Goal: Information Seeking & Learning: Learn about a topic

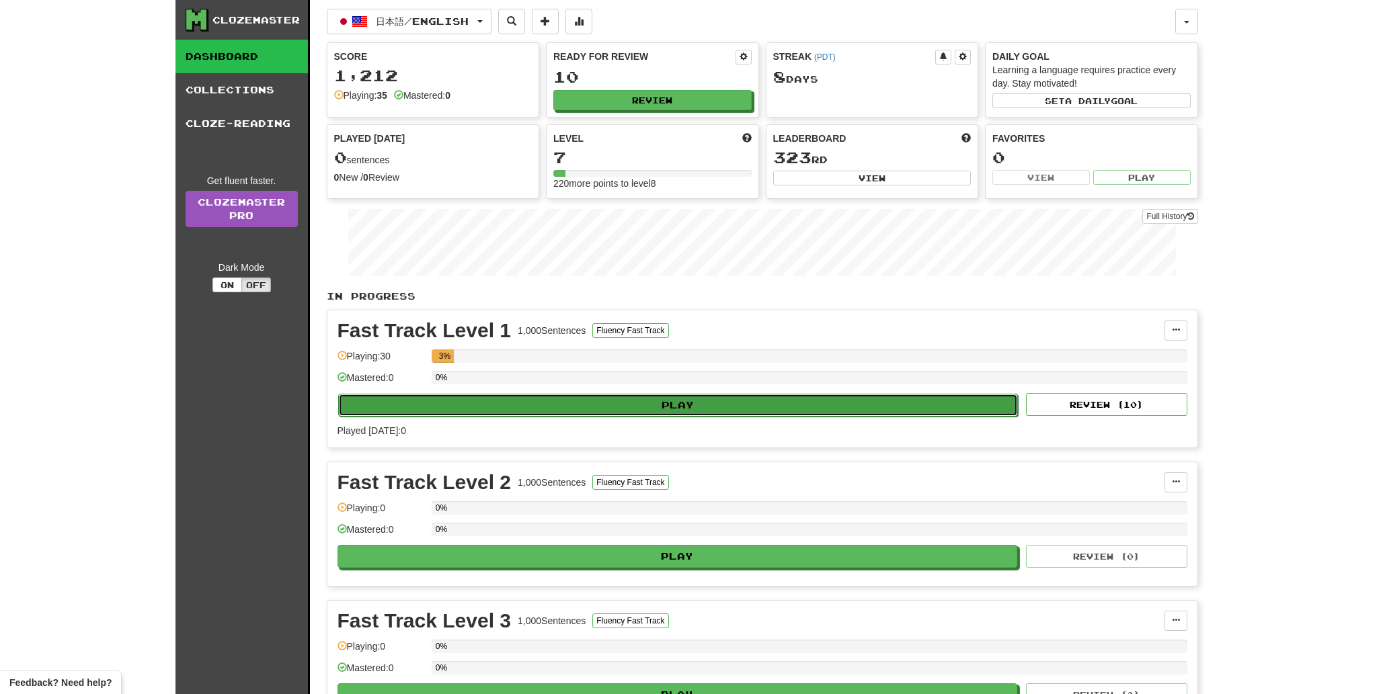
click at [713, 398] on button "Play" at bounding box center [678, 405] width 680 height 23
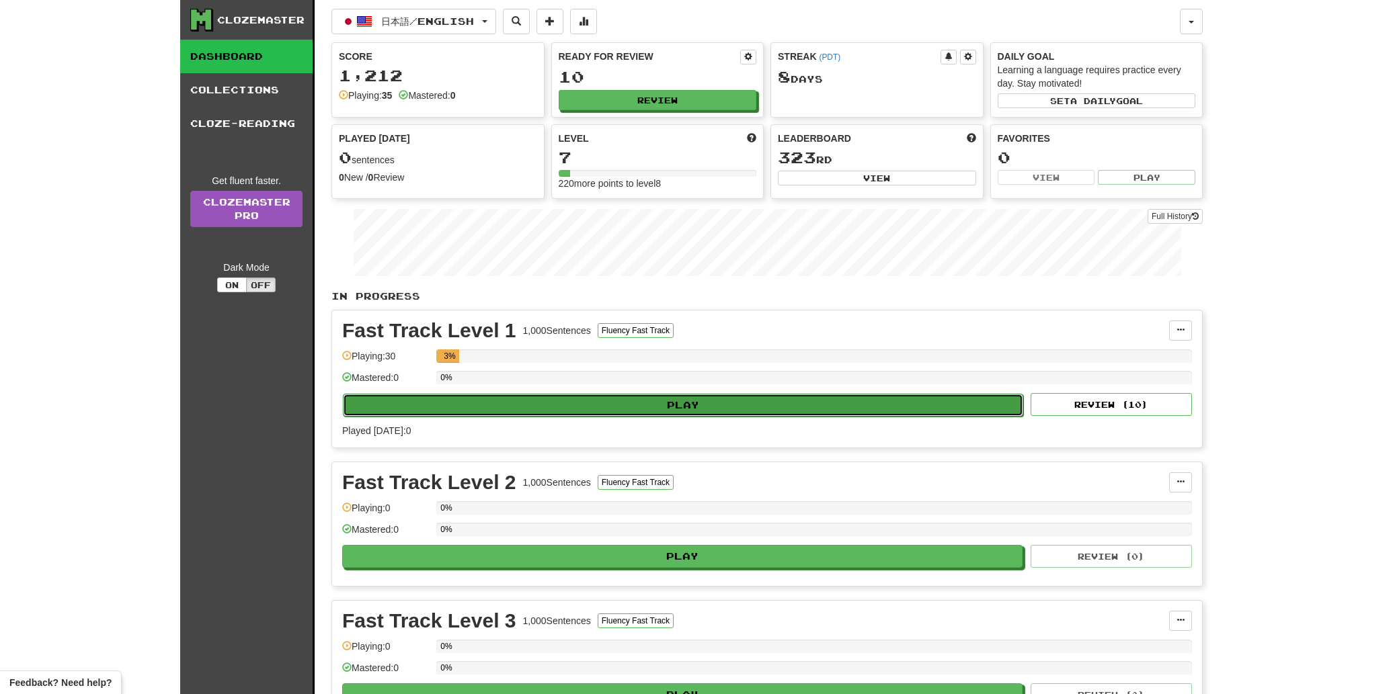
select select "**"
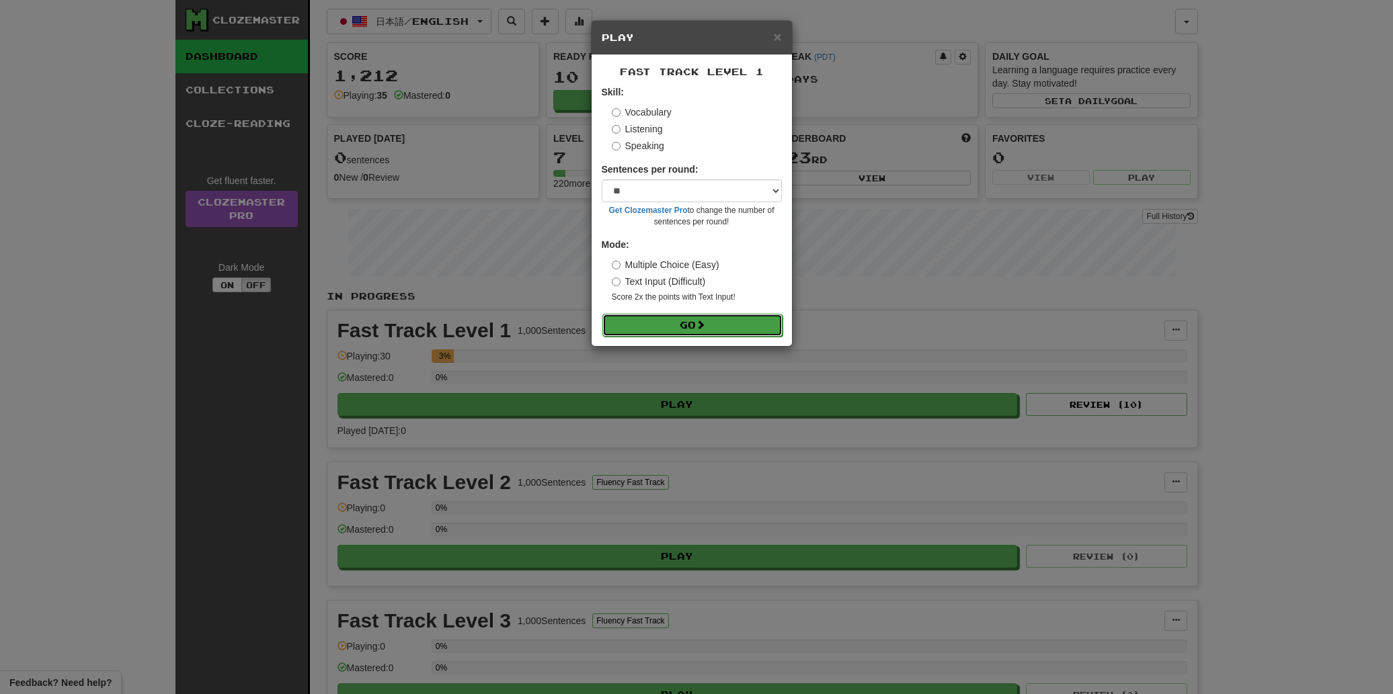
click at [709, 317] on button "Go" at bounding box center [692, 325] width 180 height 23
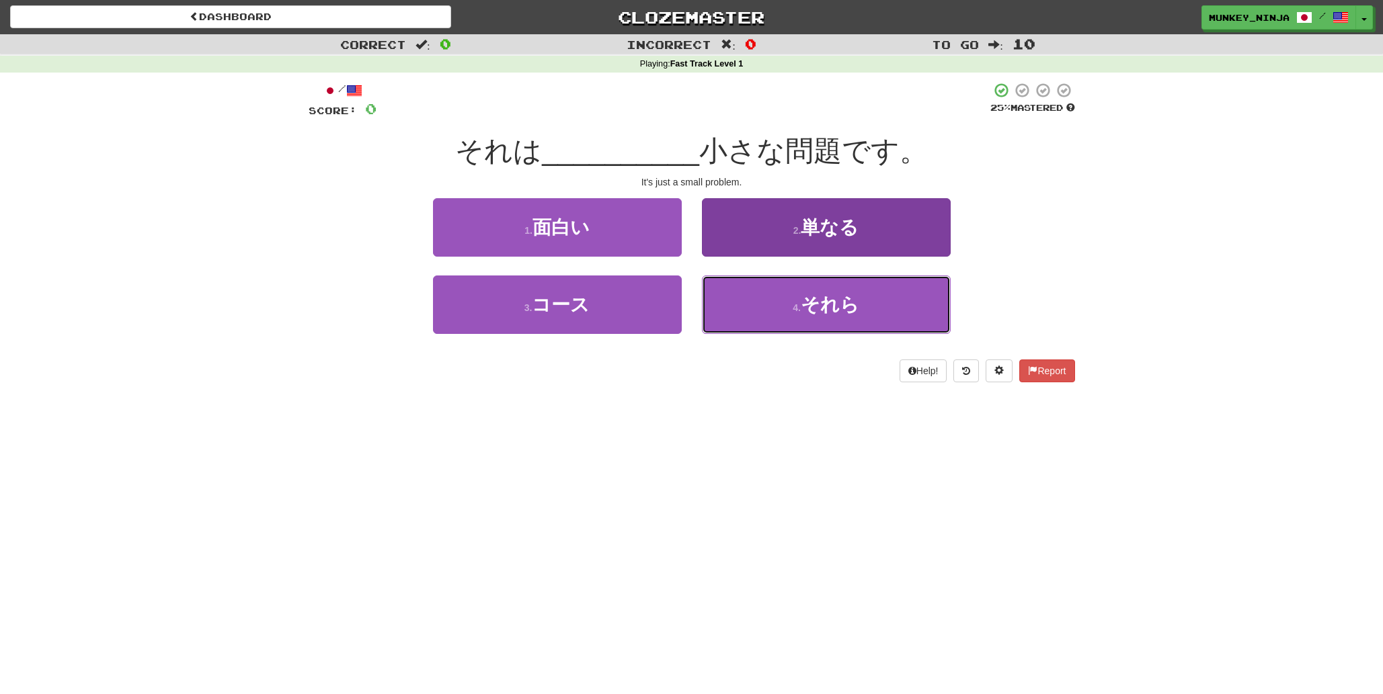
click at [911, 300] on button "4 . それら" at bounding box center [826, 305] width 249 height 58
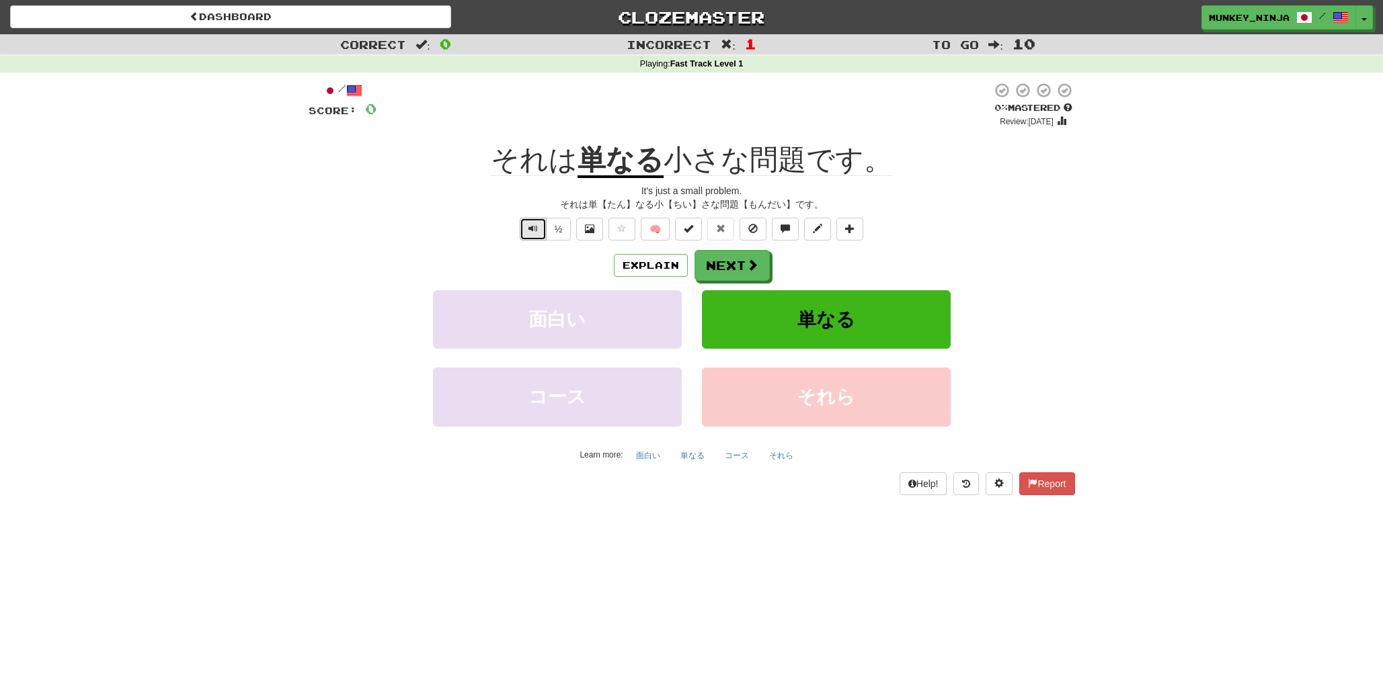
click at [527, 235] on button "Text-to-speech controls" at bounding box center [533, 229] width 27 height 23
click at [675, 260] on button "Explain" at bounding box center [651, 265] width 74 height 23
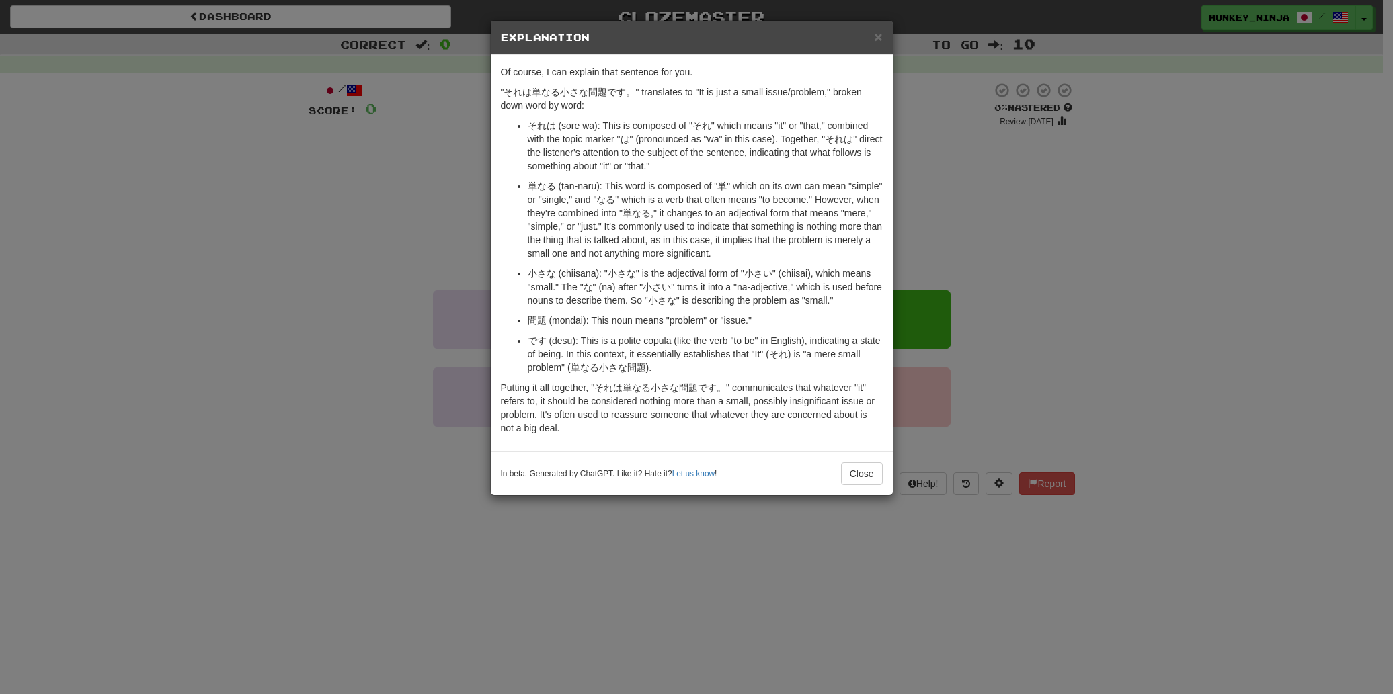
click at [1086, 304] on div "× Explanation Of course, I can explain that sentence for you. "それは単なる小さな問題です。" …" at bounding box center [696, 347] width 1393 height 694
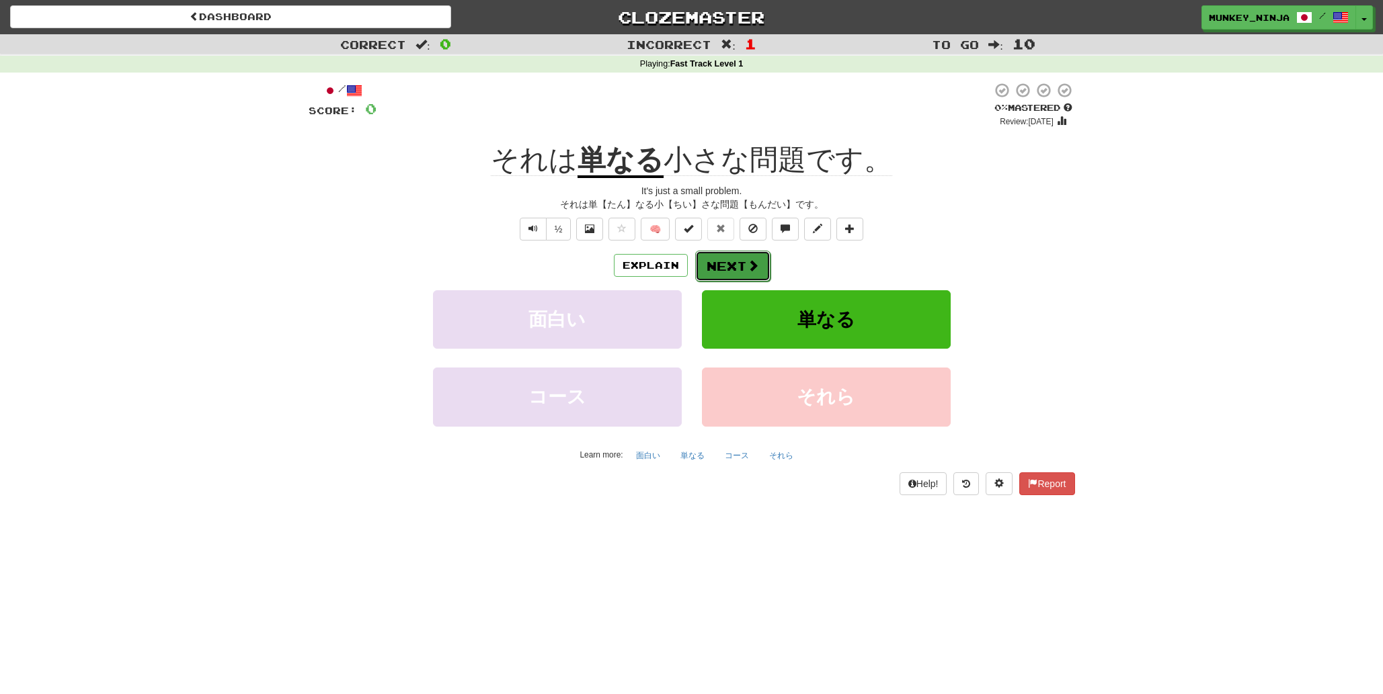
click at [731, 267] on button "Next" at bounding box center [732, 266] width 75 height 31
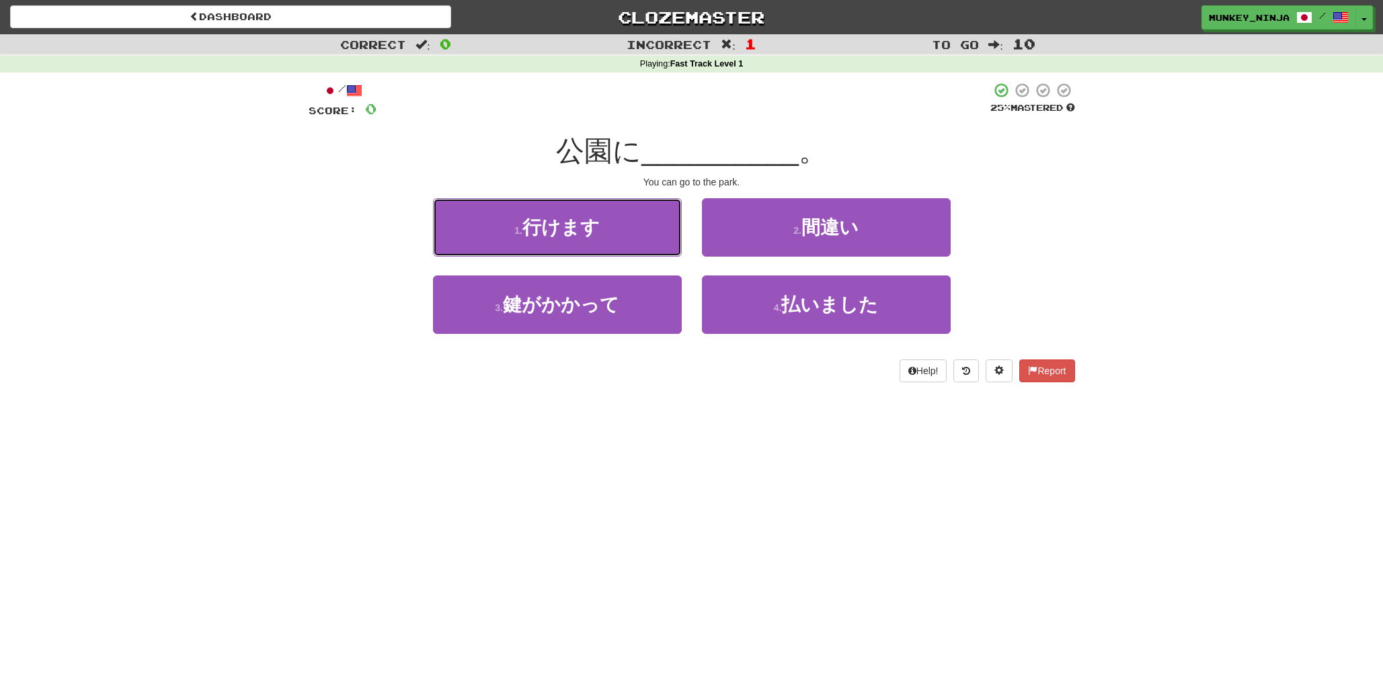
click at [572, 238] on button "1 . 行けます" at bounding box center [557, 227] width 249 height 58
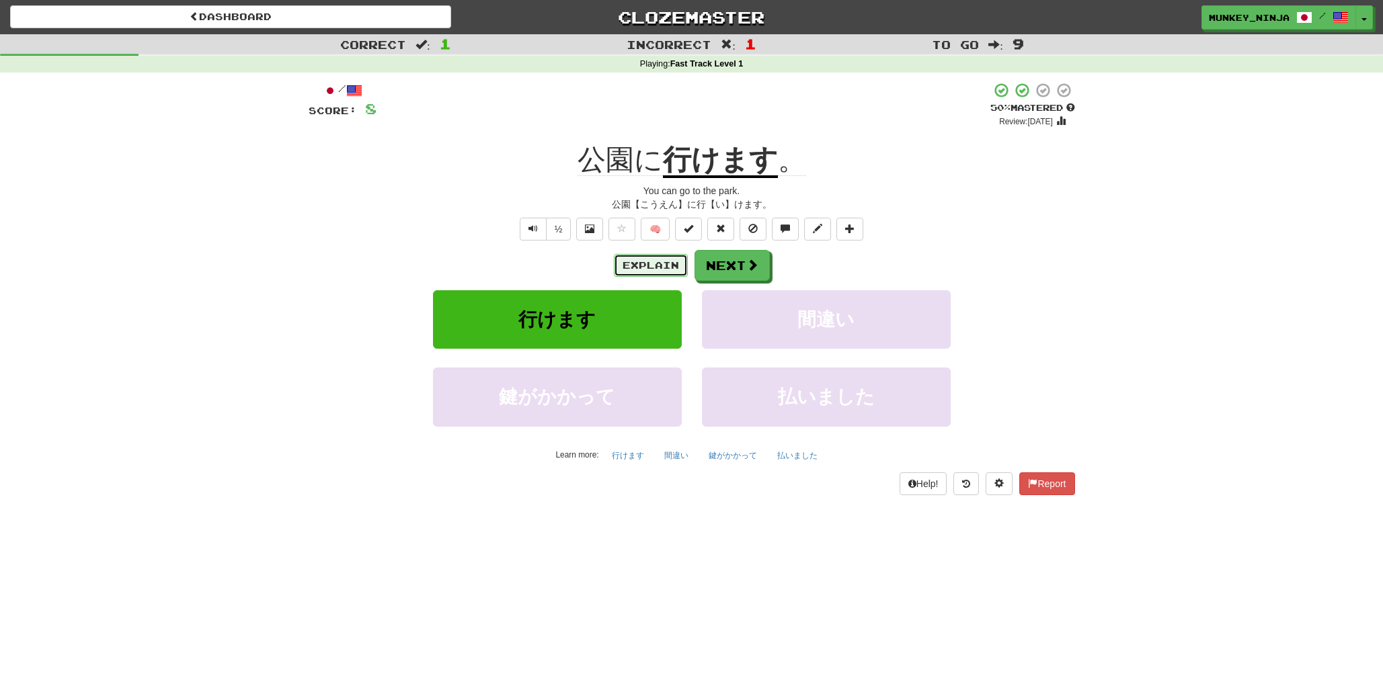
click at [653, 265] on button "Explain" at bounding box center [651, 265] width 74 height 23
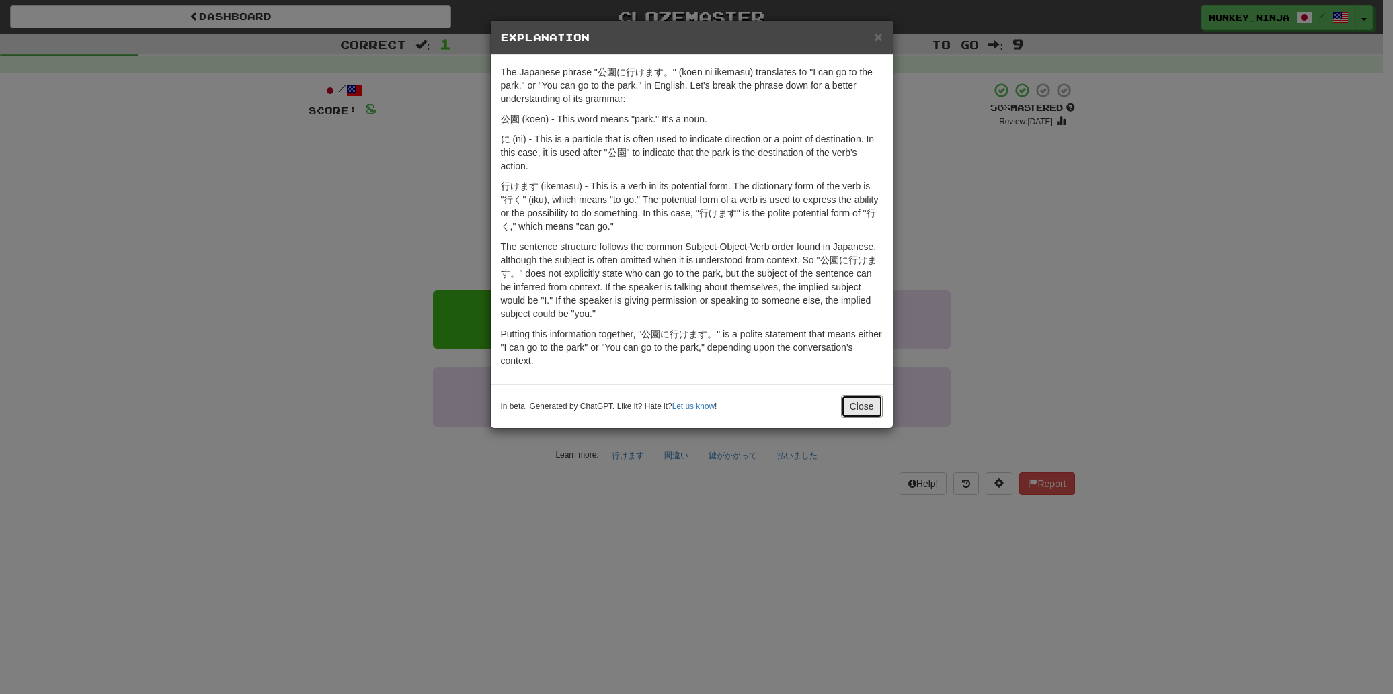
click at [853, 405] on button "Close" at bounding box center [862, 406] width 42 height 23
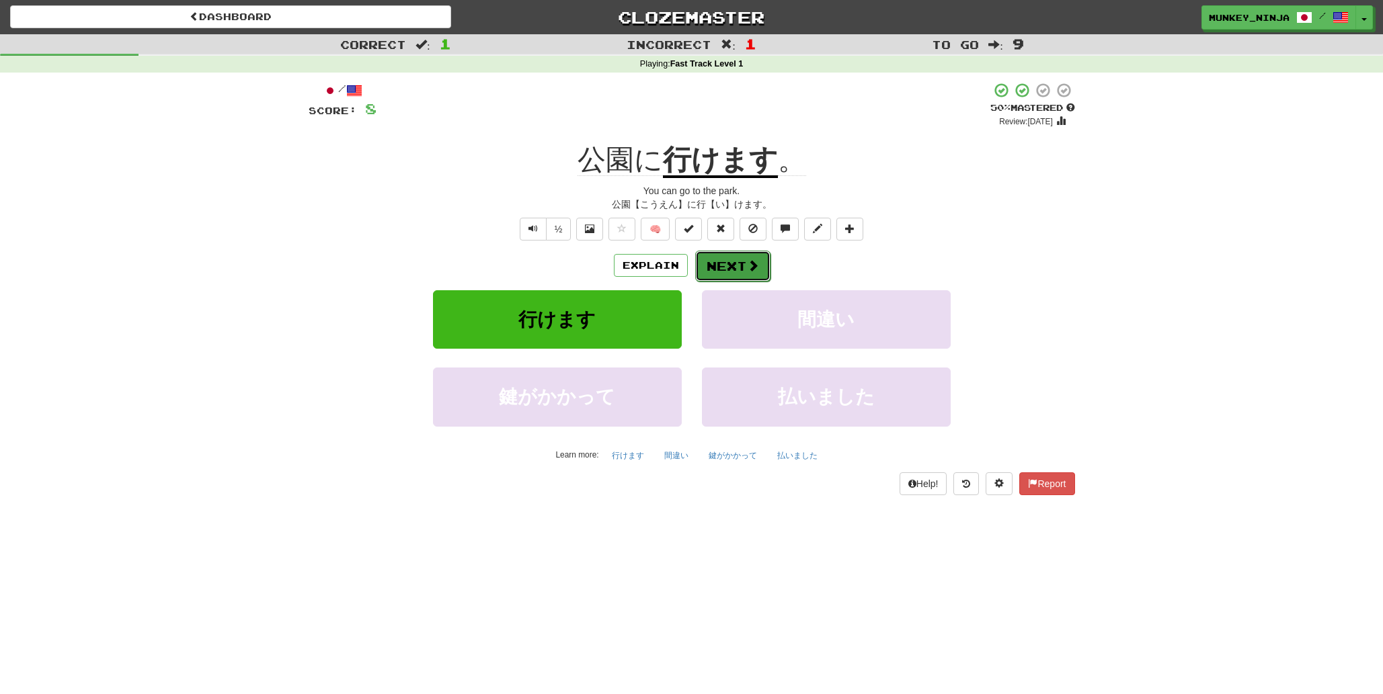
click at [731, 274] on button "Next" at bounding box center [732, 266] width 75 height 31
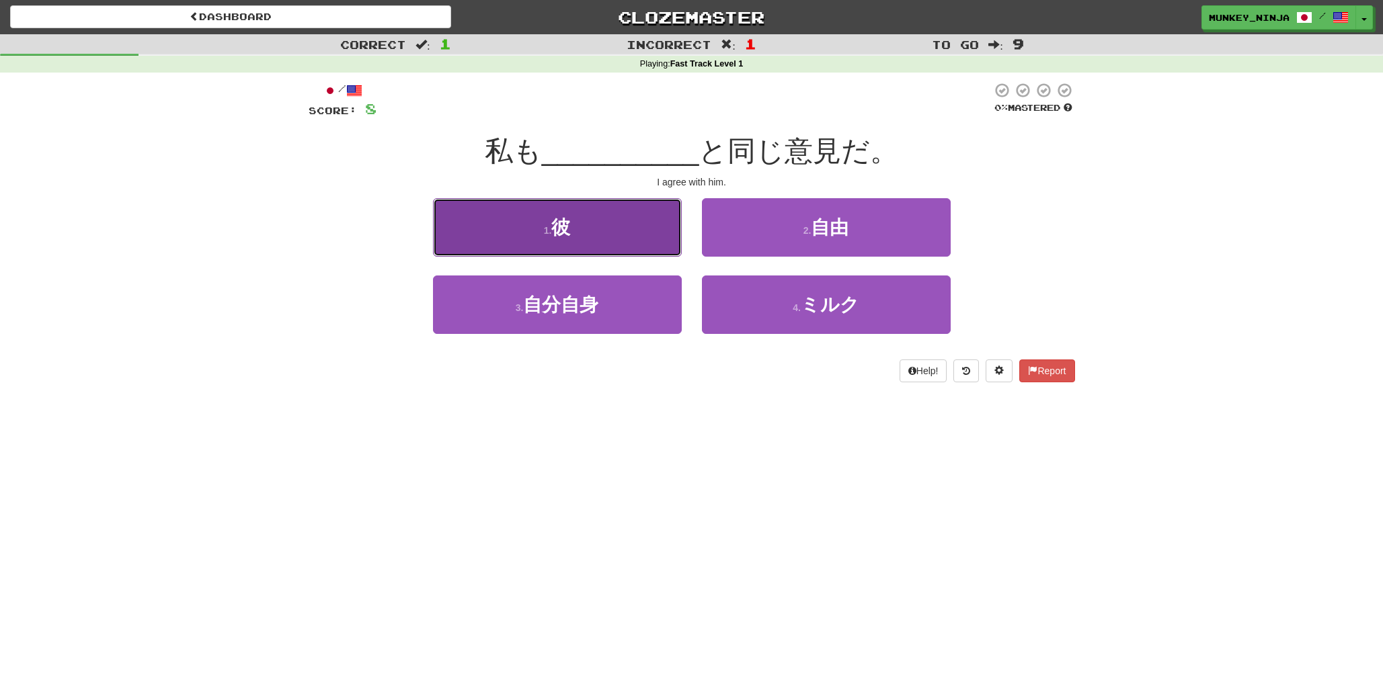
click at [630, 218] on button "1 . 彼" at bounding box center [557, 227] width 249 height 58
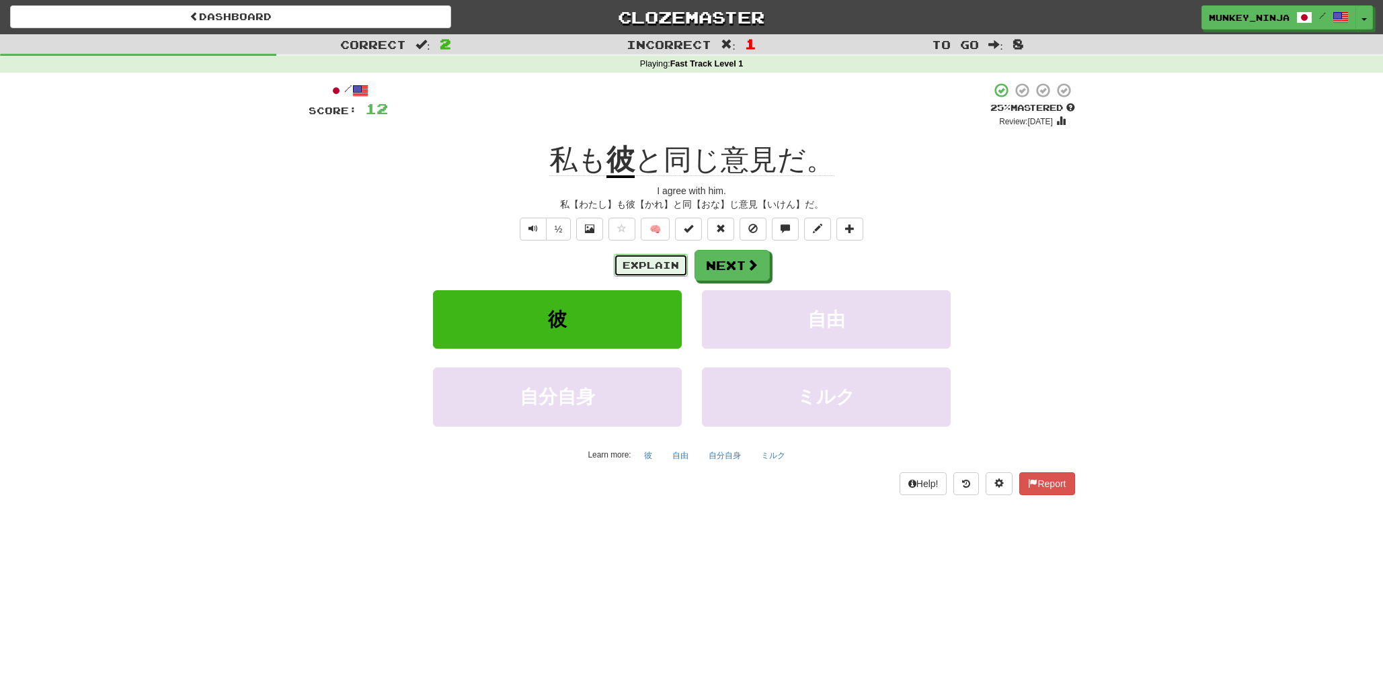
click at [647, 267] on button "Explain" at bounding box center [651, 265] width 74 height 23
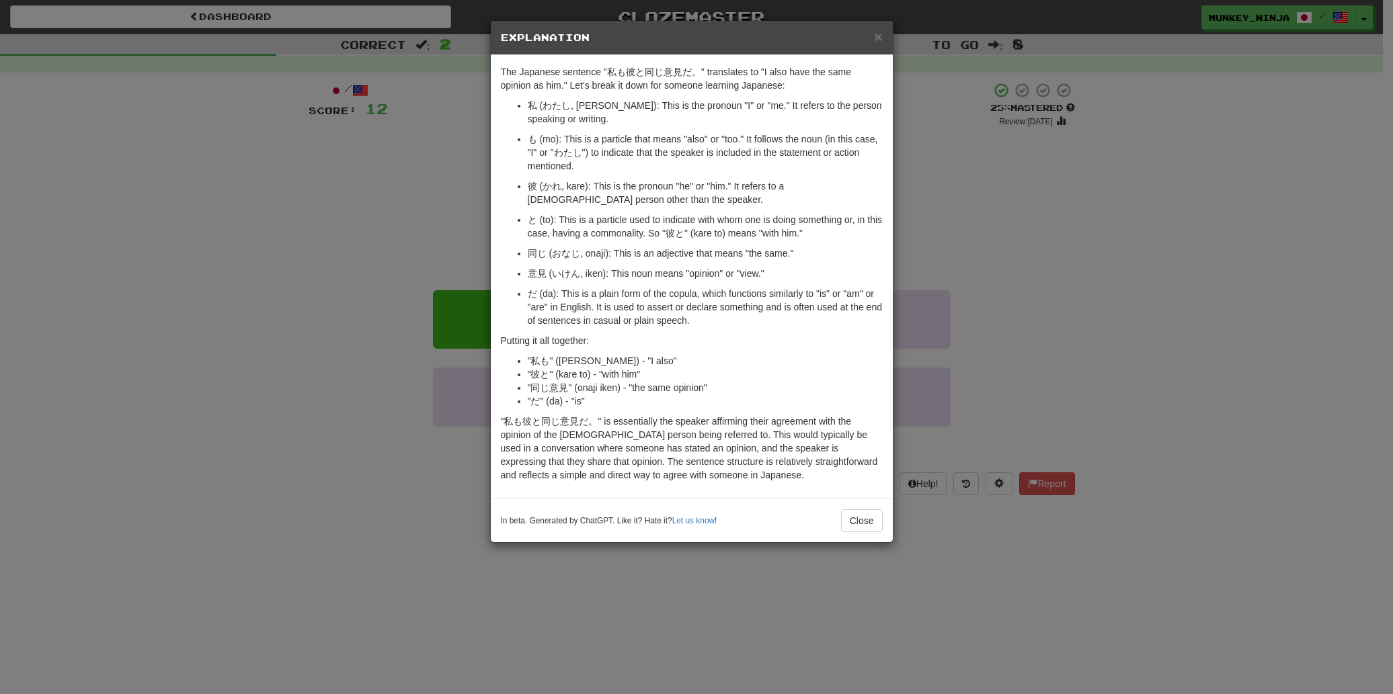
click at [1100, 330] on div "× Explanation The Japanese sentence "私も彼と同じ意見だ。" translates to "I also have the…" at bounding box center [696, 347] width 1393 height 694
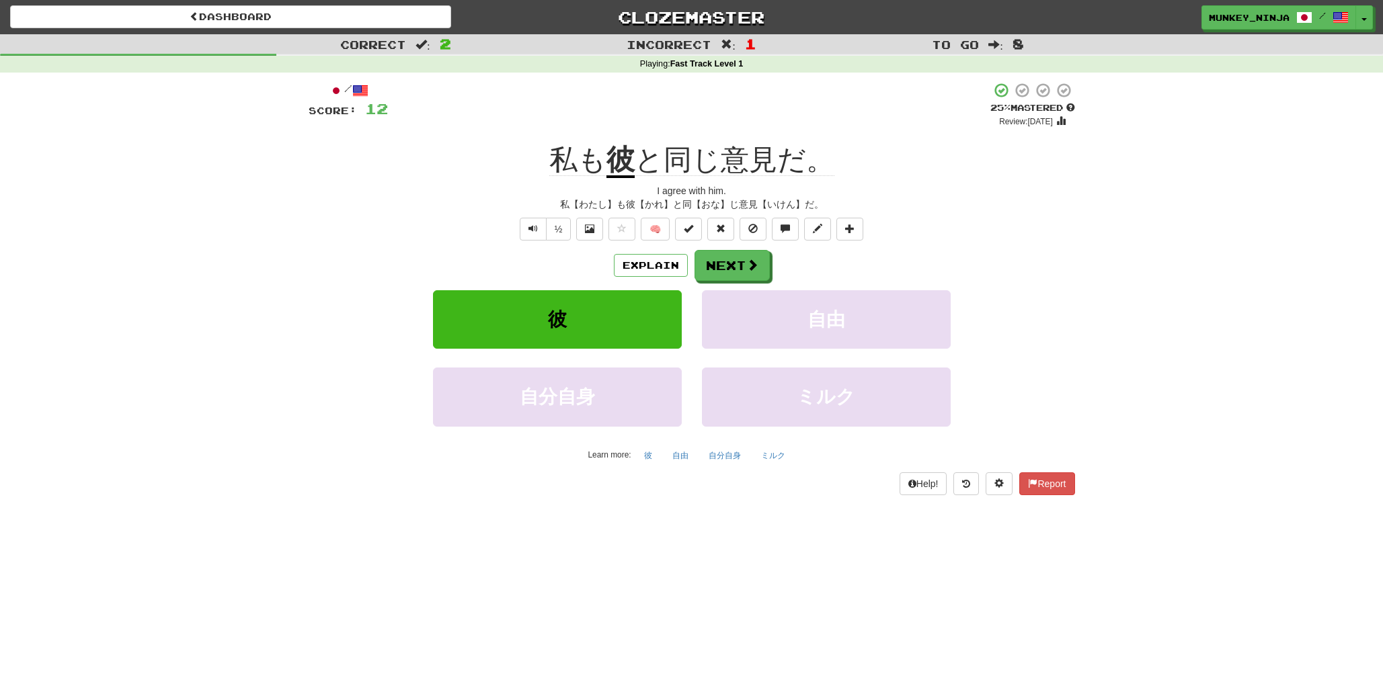
click at [465, 198] on div "私【わたし】も彼【かれ】と同【おな】じ意見【いけん】だ。" at bounding box center [692, 204] width 766 height 13
click at [1210, 311] on div "Correct : 2 Incorrect : 1 To go : 8 Playing : Fast Track Level 1 / Score: 12 + …" at bounding box center [691, 274] width 1383 height 480
click at [721, 273] on button "Next" at bounding box center [732, 266] width 75 height 31
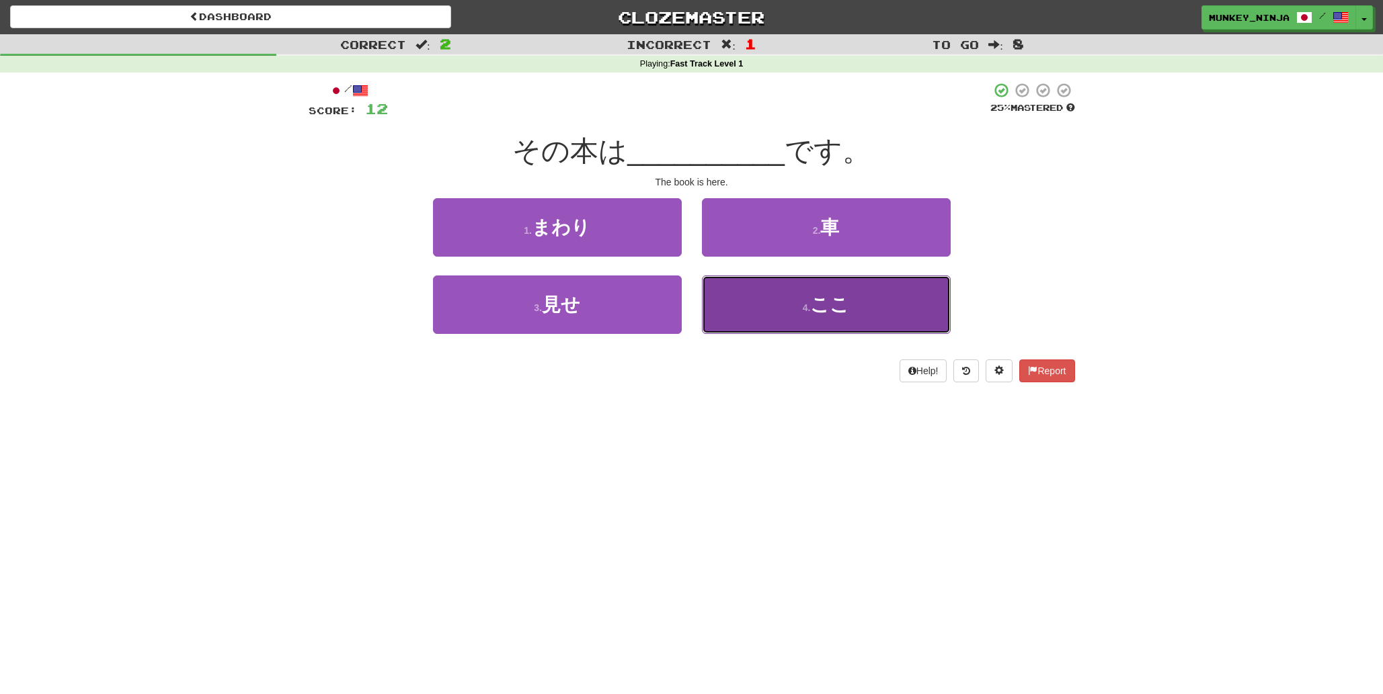
click at [840, 299] on span "ここ" at bounding box center [829, 304] width 39 height 21
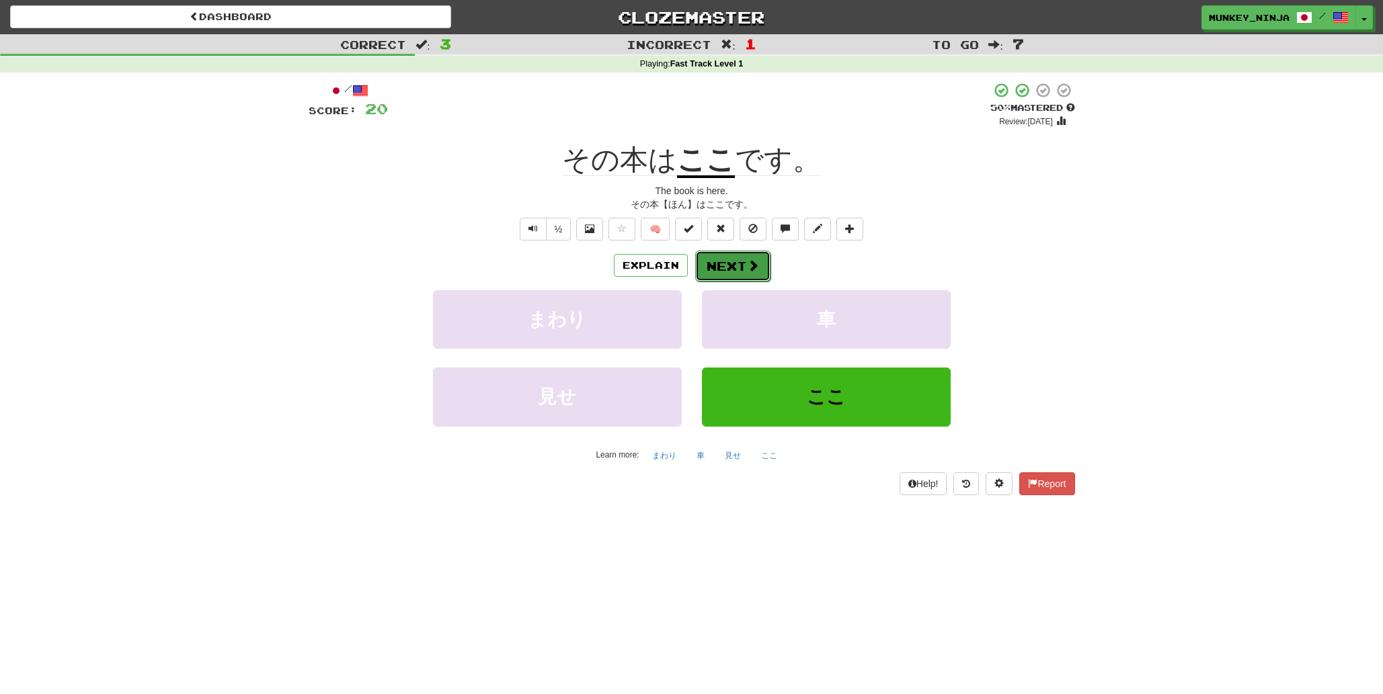
click at [747, 259] on span at bounding box center [753, 265] width 12 height 12
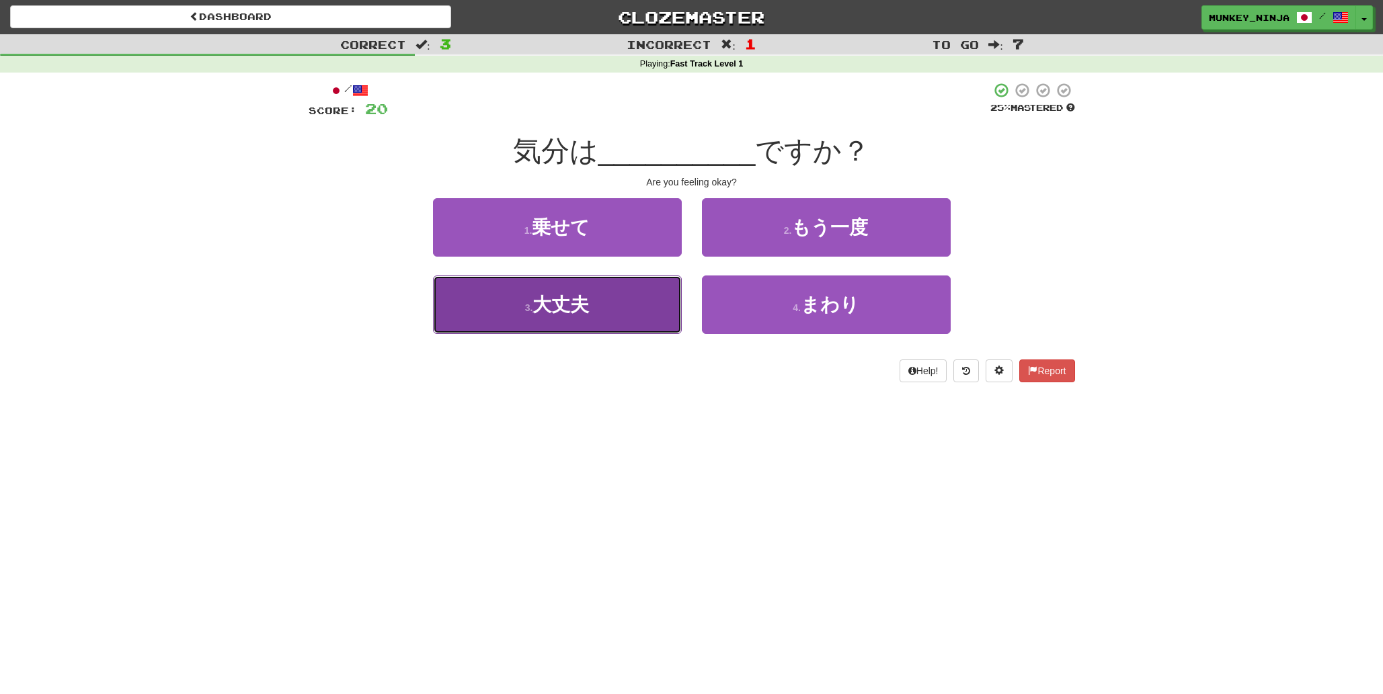
click at [585, 313] on span "大丈夫" at bounding box center [560, 304] width 56 height 21
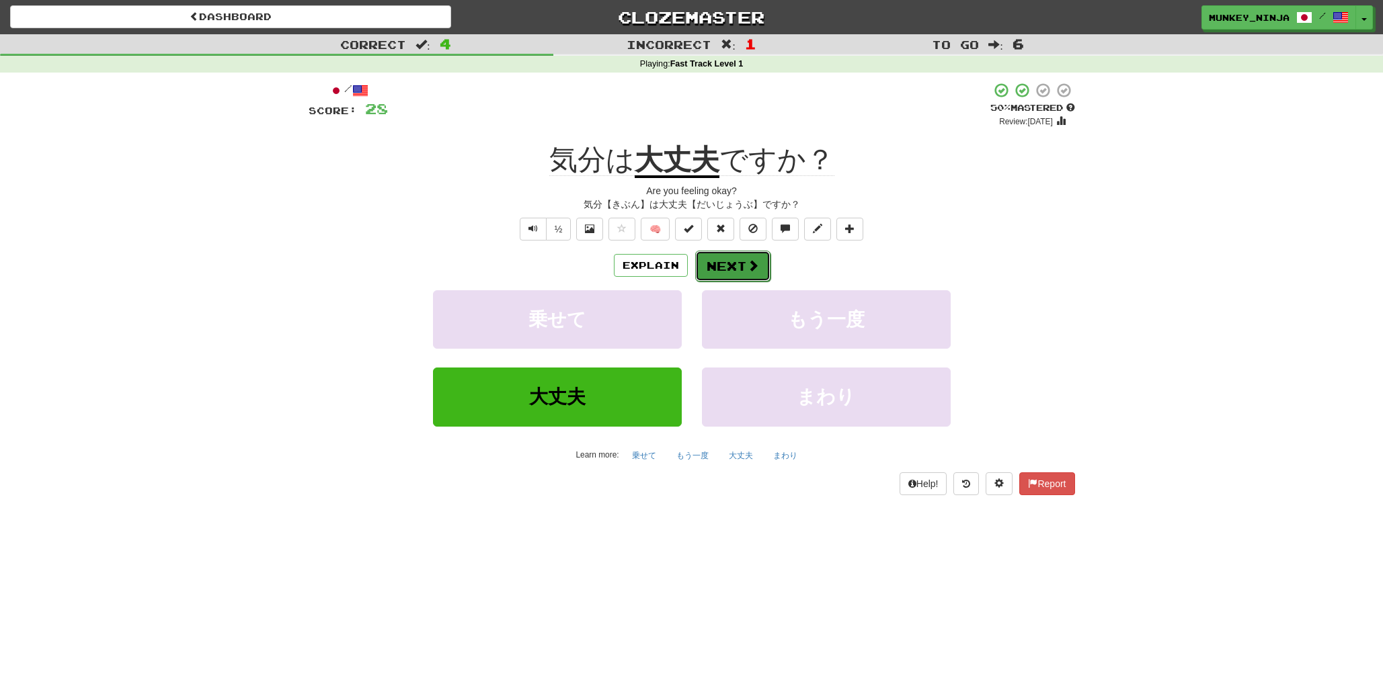
click at [725, 270] on button "Next" at bounding box center [732, 266] width 75 height 31
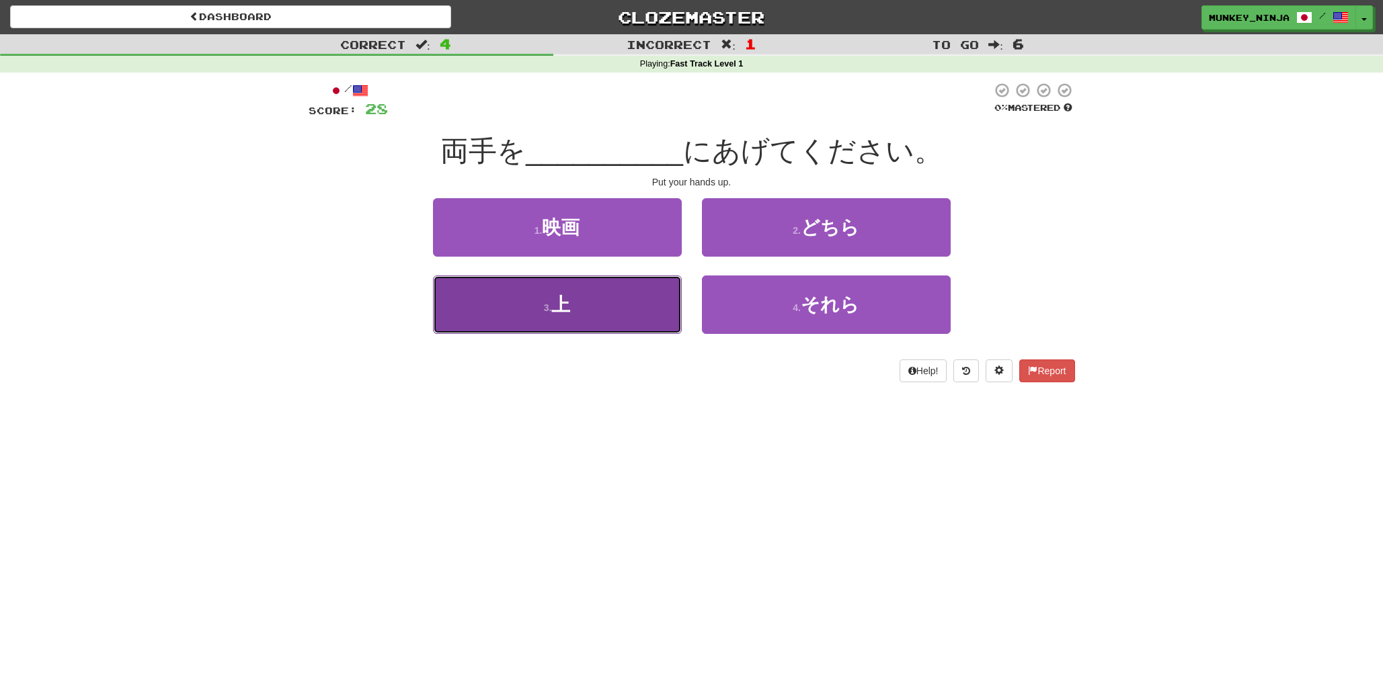
click at [663, 328] on button "3 . 上" at bounding box center [557, 305] width 249 height 58
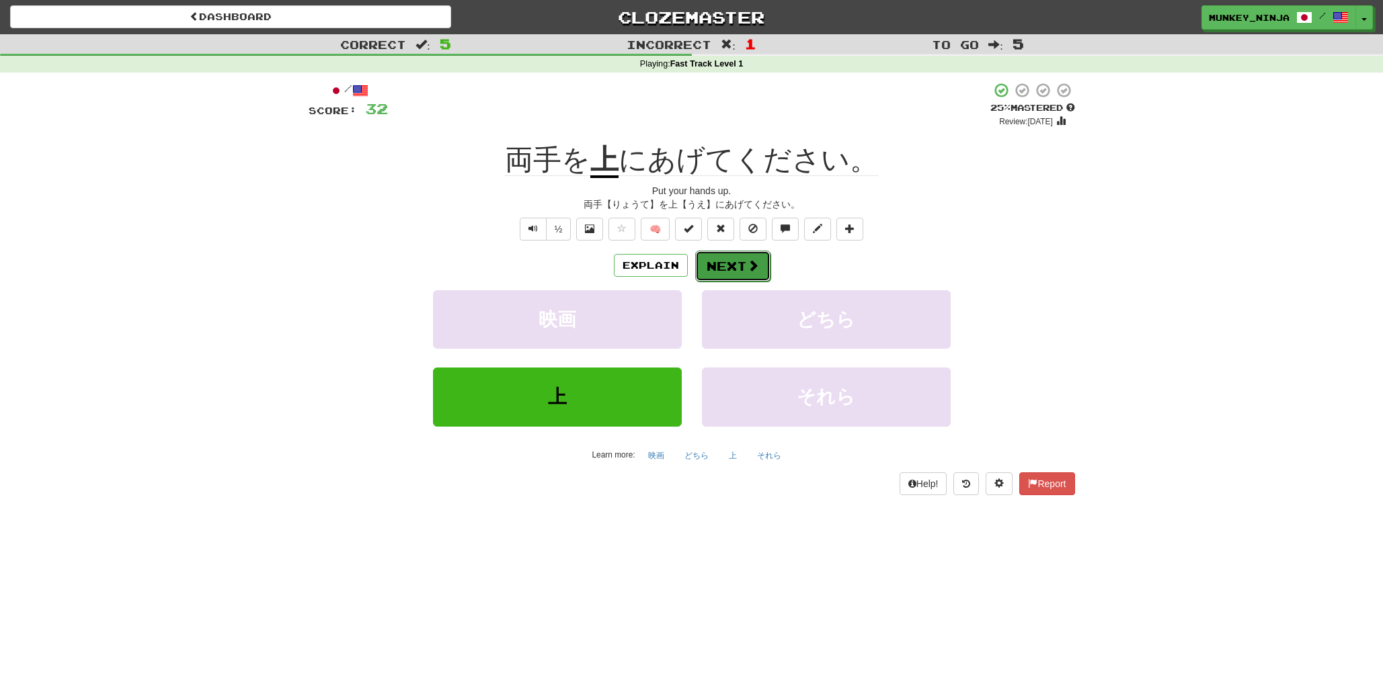
click at [747, 276] on button "Next" at bounding box center [732, 266] width 75 height 31
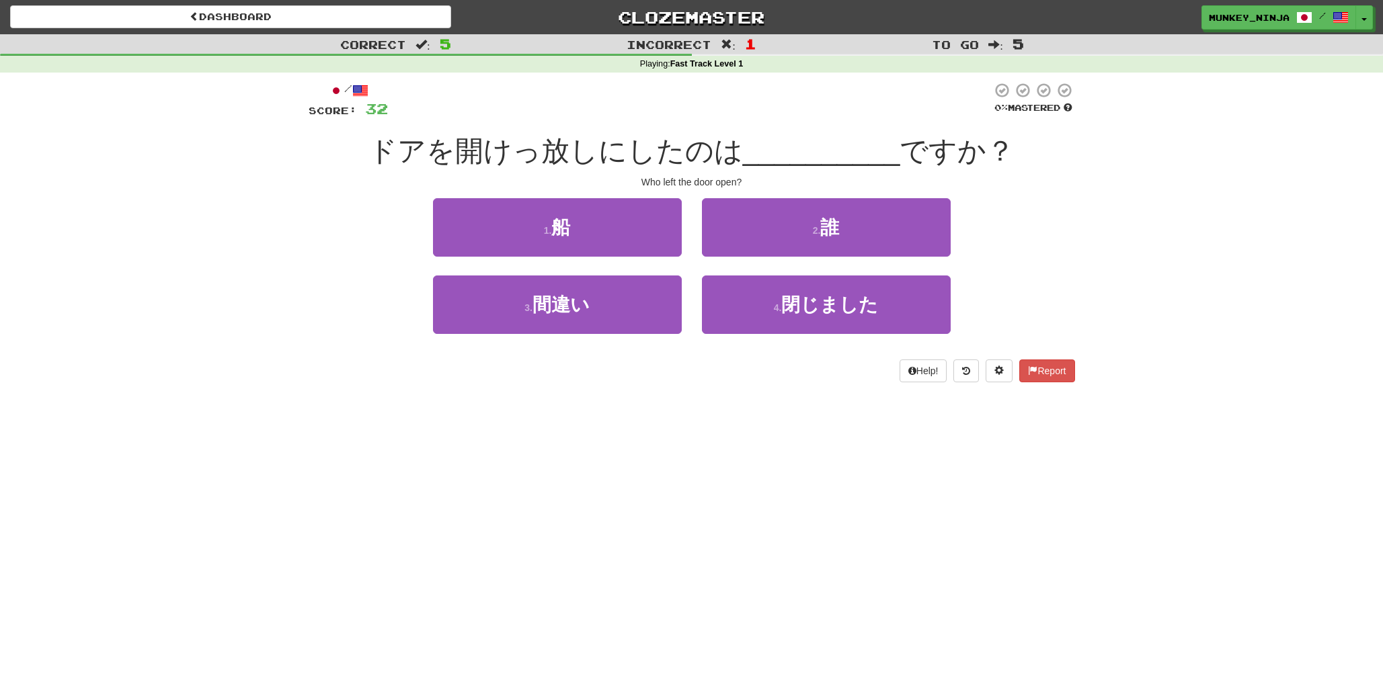
click at [625, 407] on div "Dashboard Clozemaster munkey_ninja / Toggle Dropdown Dashboard Leaderboard Acti…" at bounding box center [691, 347] width 1383 height 694
drag, startPoint x: 551, startPoint y: 159, endPoint x: 568, endPoint y: 159, distance: 16.8
click at [568, 159] on span "ドアを開けっ放しにしたのは" at bounding box center [555, 151] width 374 height 32
click at [559, 167] on div at bounding box center [559, 167] width 0 height 0
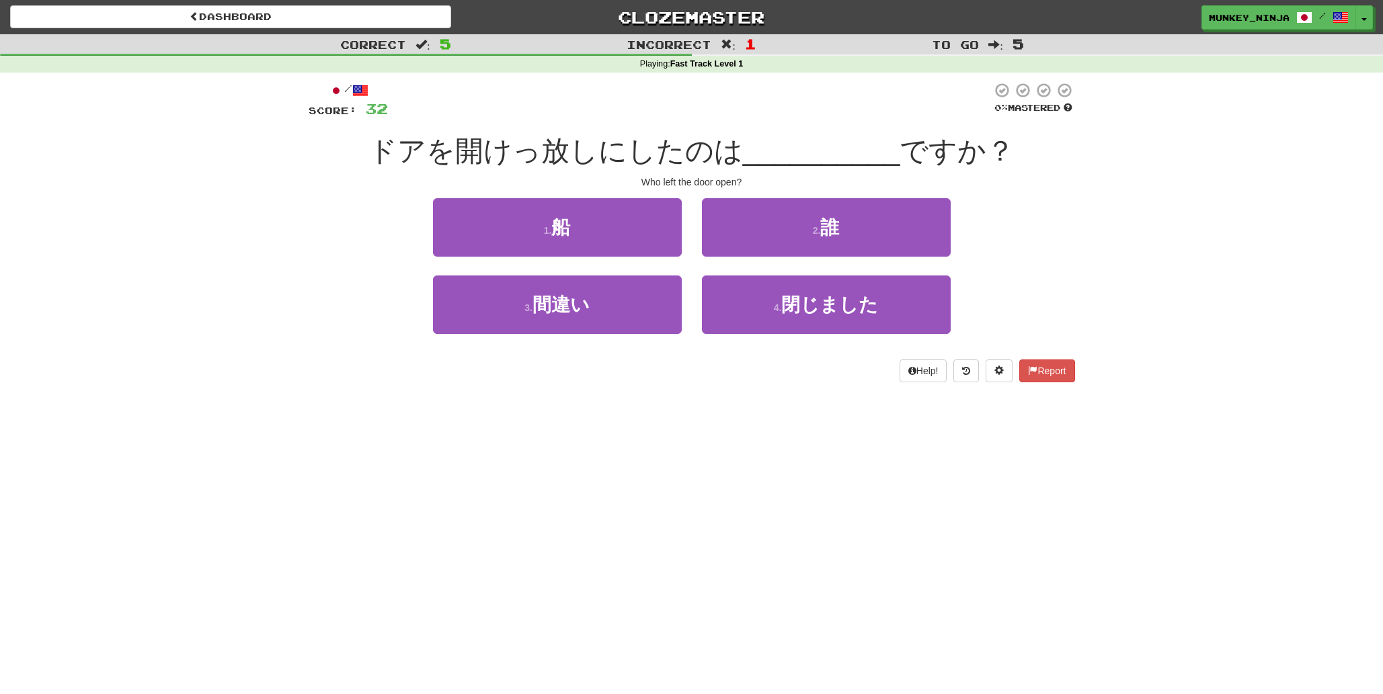
click at [630, 438] on div "Dashboard Clozemaster munkey_ninja / Toggle Dropdown Dashboard Leaderboard Acti…" at bounding box center [691, 347] width 1383 height 694
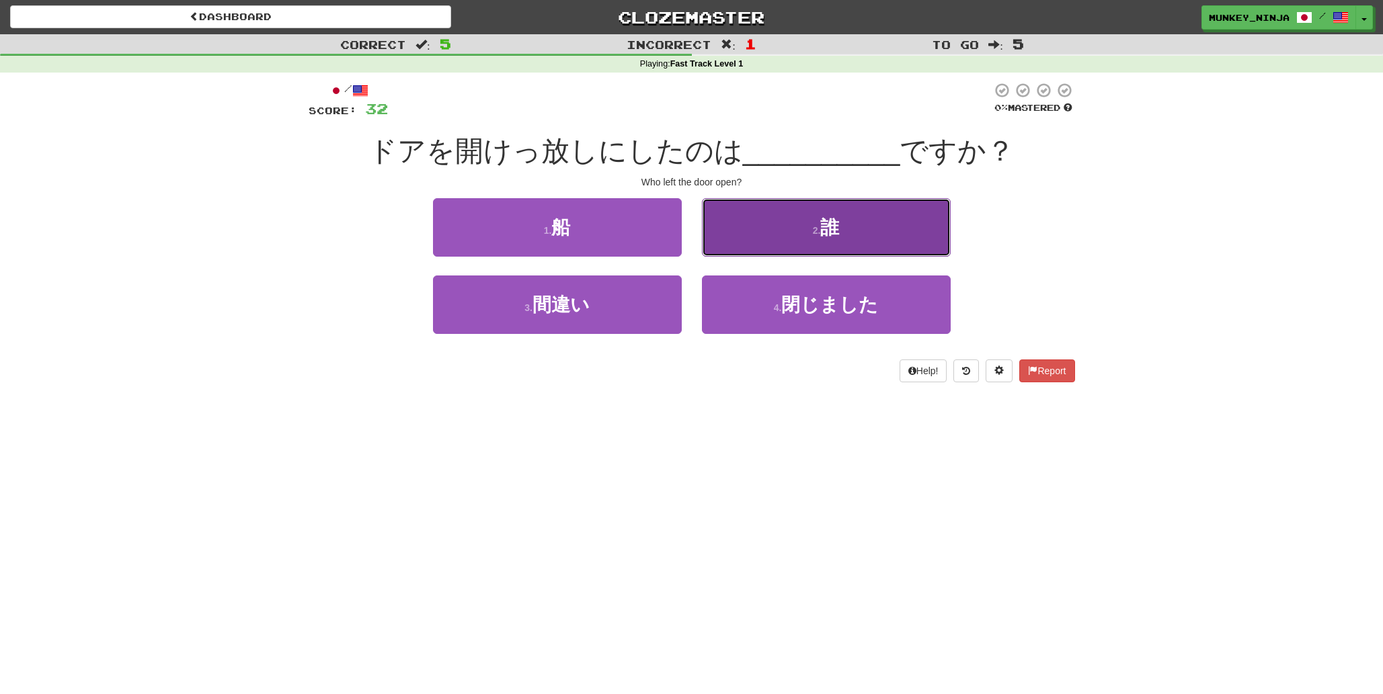
click at [861, 239] on button "2 . 誰" at bounding box center [826, 227] width 249 height 58
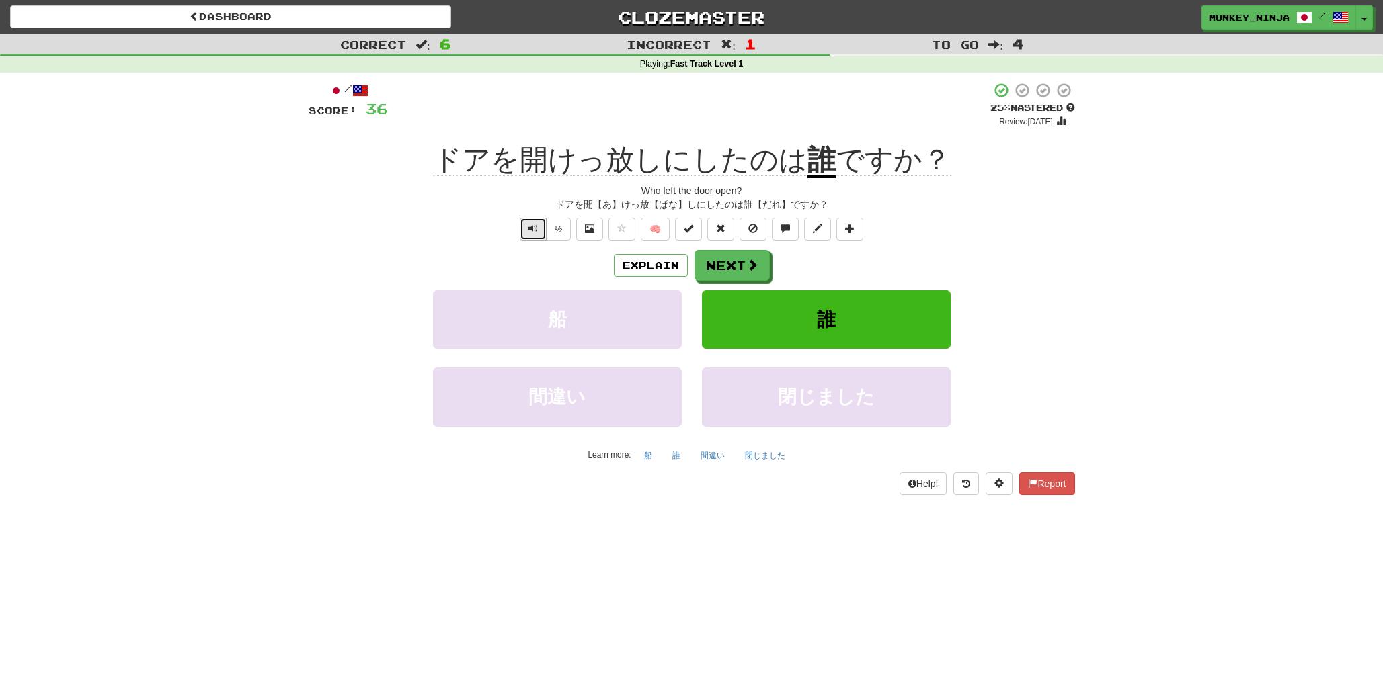
click at [533, 231] on span "Text-to-speech controls" at bounding box center [532, 228] width 9 height 9
click at [653, 267] on button "Explain" at bounding box center [651, 265] width 74 height 23
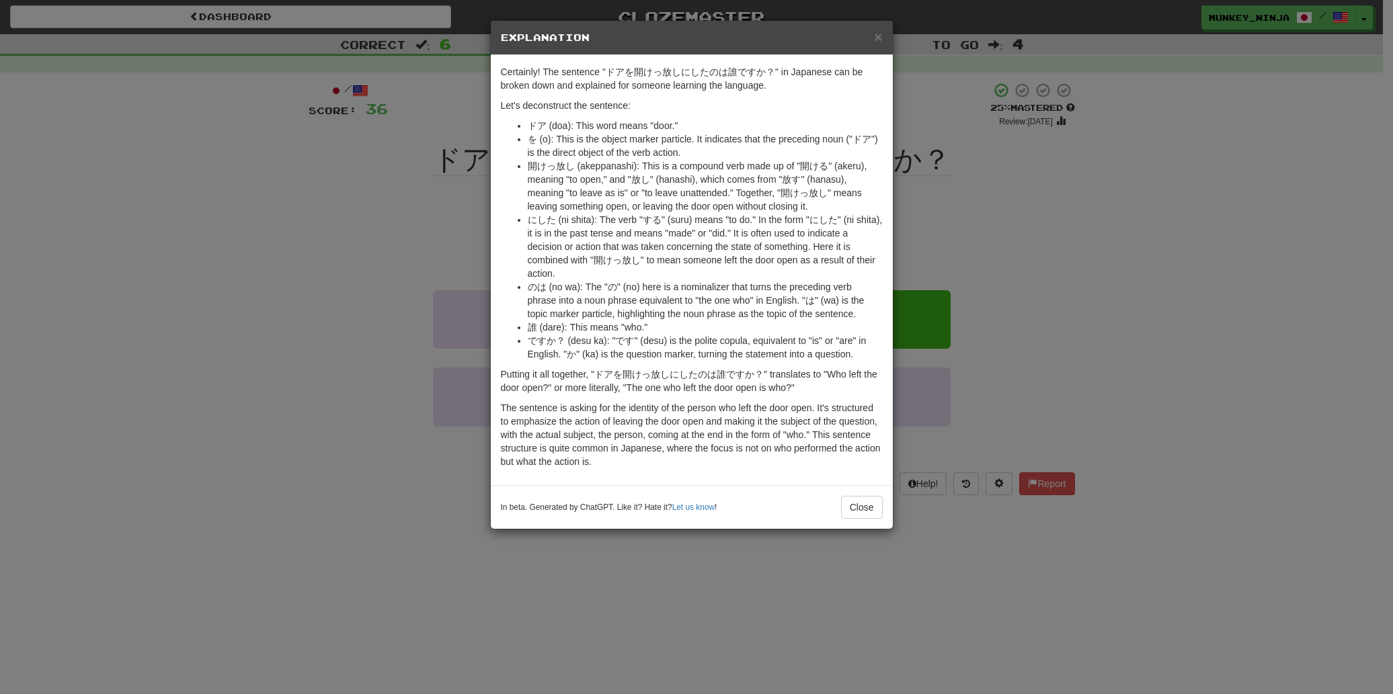
click at [425, 232] on div "× Explanation Certainly! The sentence "ドアを開けっ放しにしたのは誰ですか？" in Japanese can be b…" at bounding box center [696, 347] width 1393 height 694
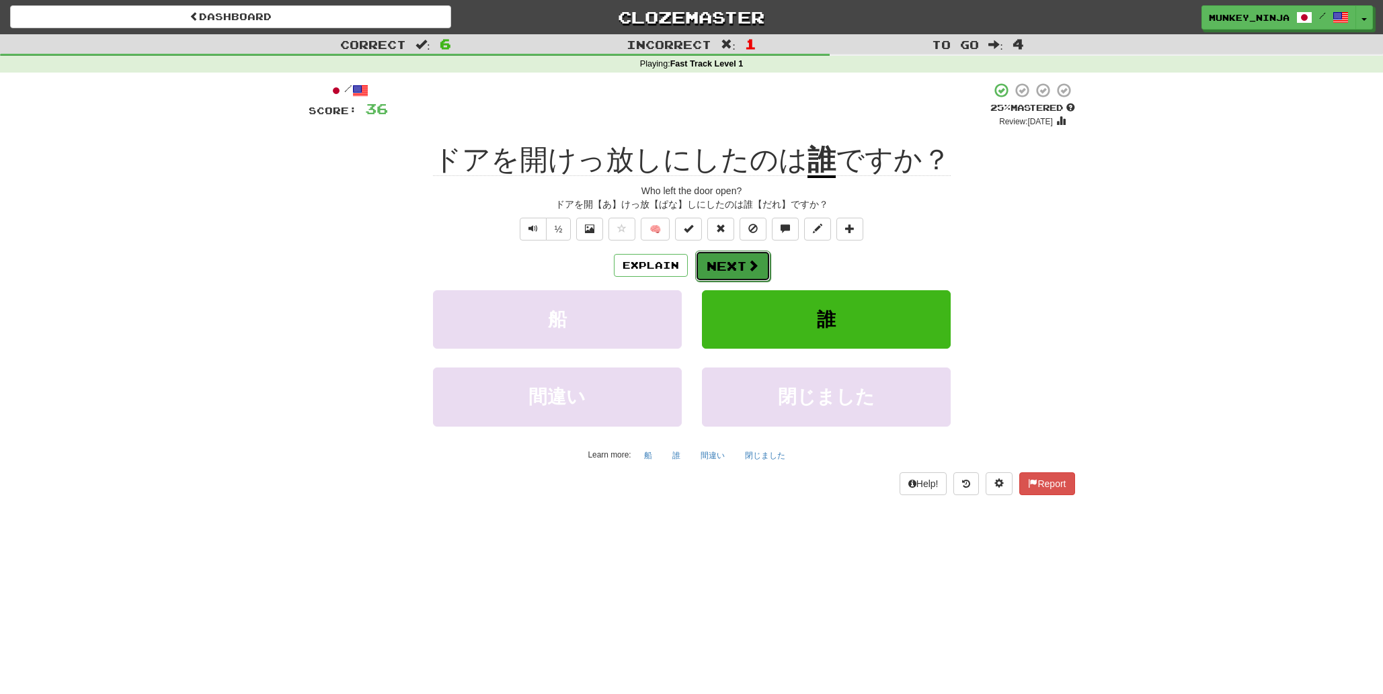
click at [751, 259] on span at bounding box center [753, 265] width 12 height 12
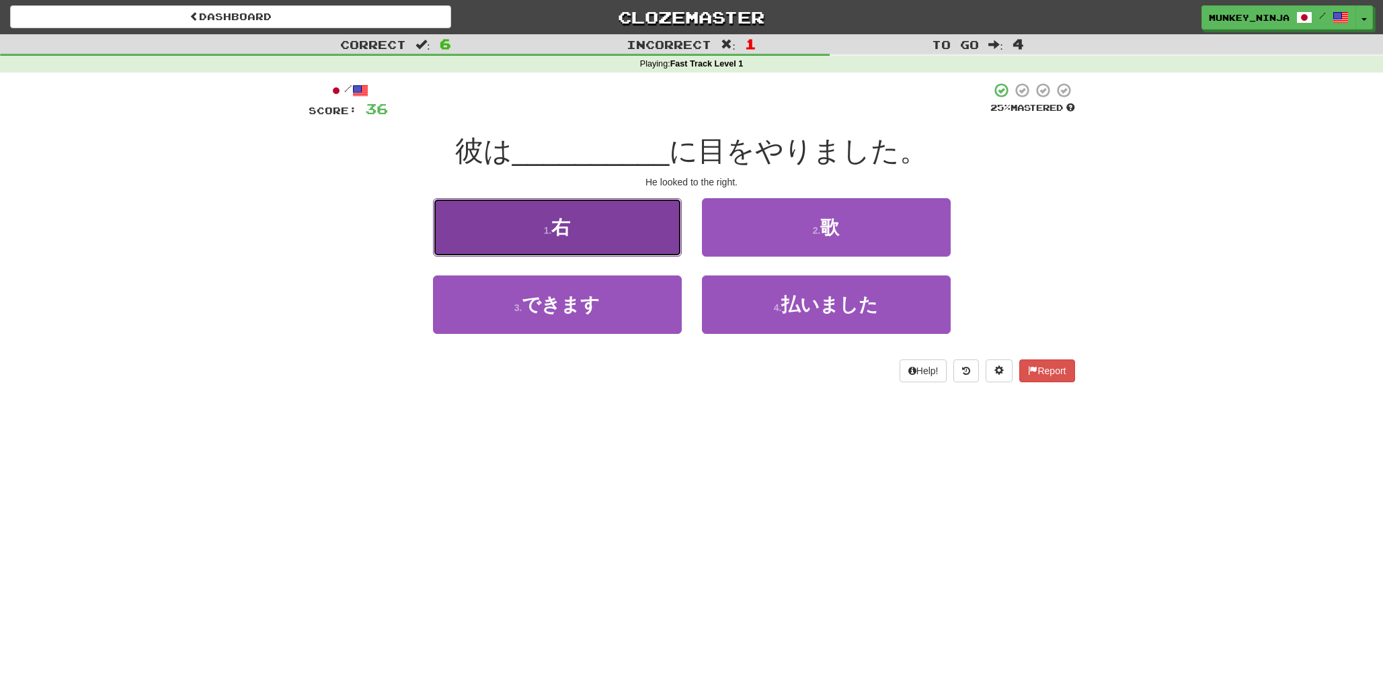
click at [640, 215] on button "1 . 右" at bounding box center [557, 227] width 249 height 58
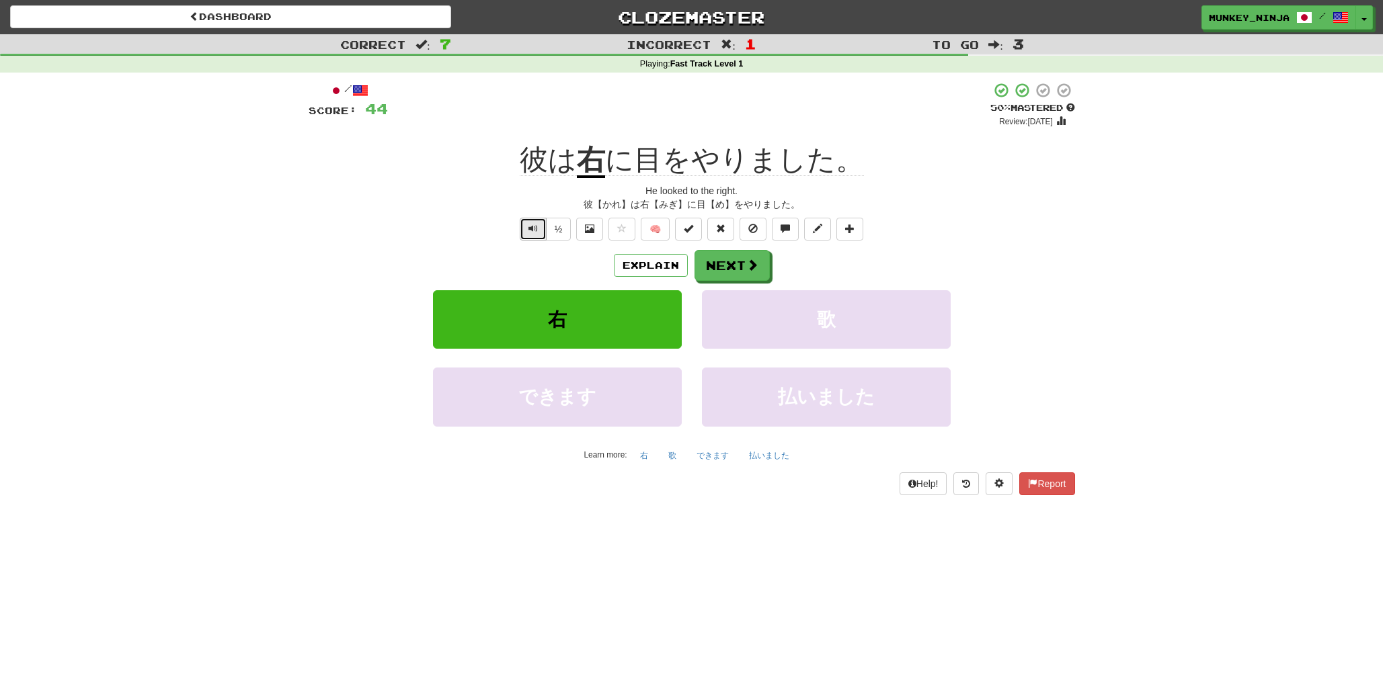
click at [533, 231] on span "Text-to-speech controls" at bounding box center [532, 228] width 9 height 9
click at [727, 259] on button "Next" at bounding box center [732, 266] width 75 height 31
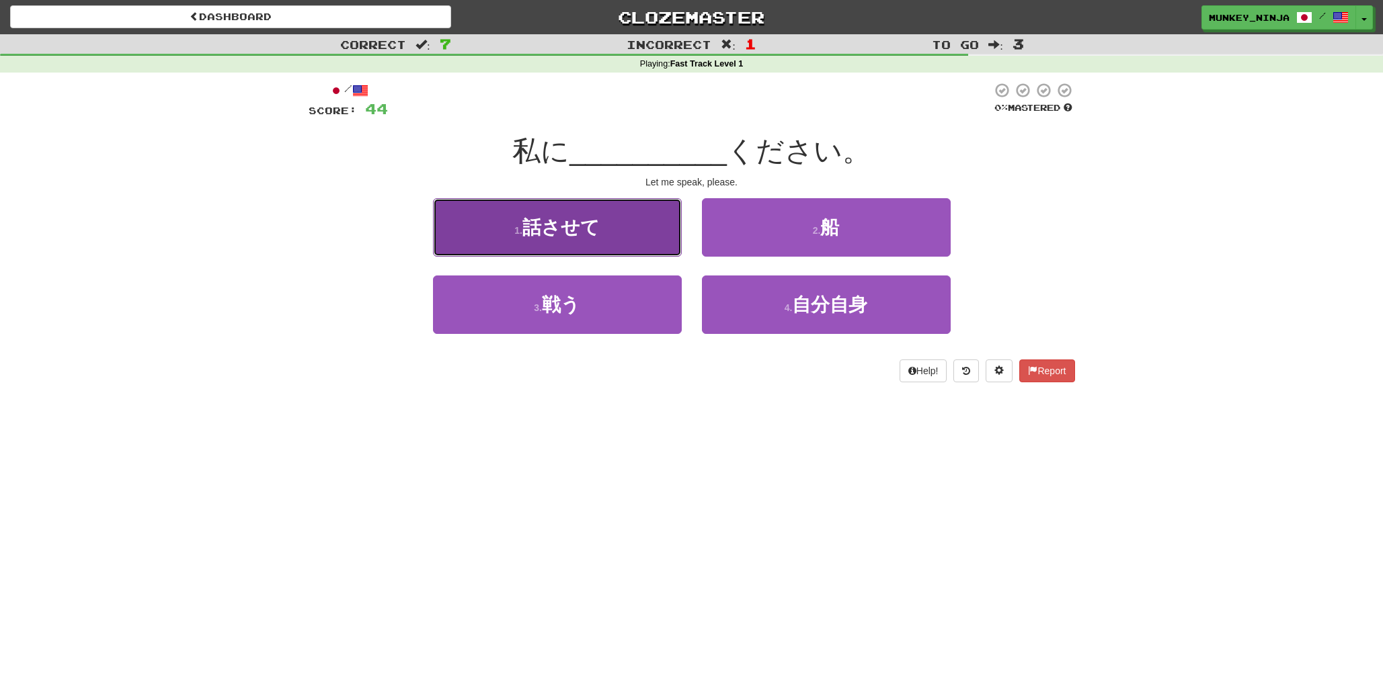
click at [587, 237] on span "話させて" at bounding box center [560, 227] width 77 height 21
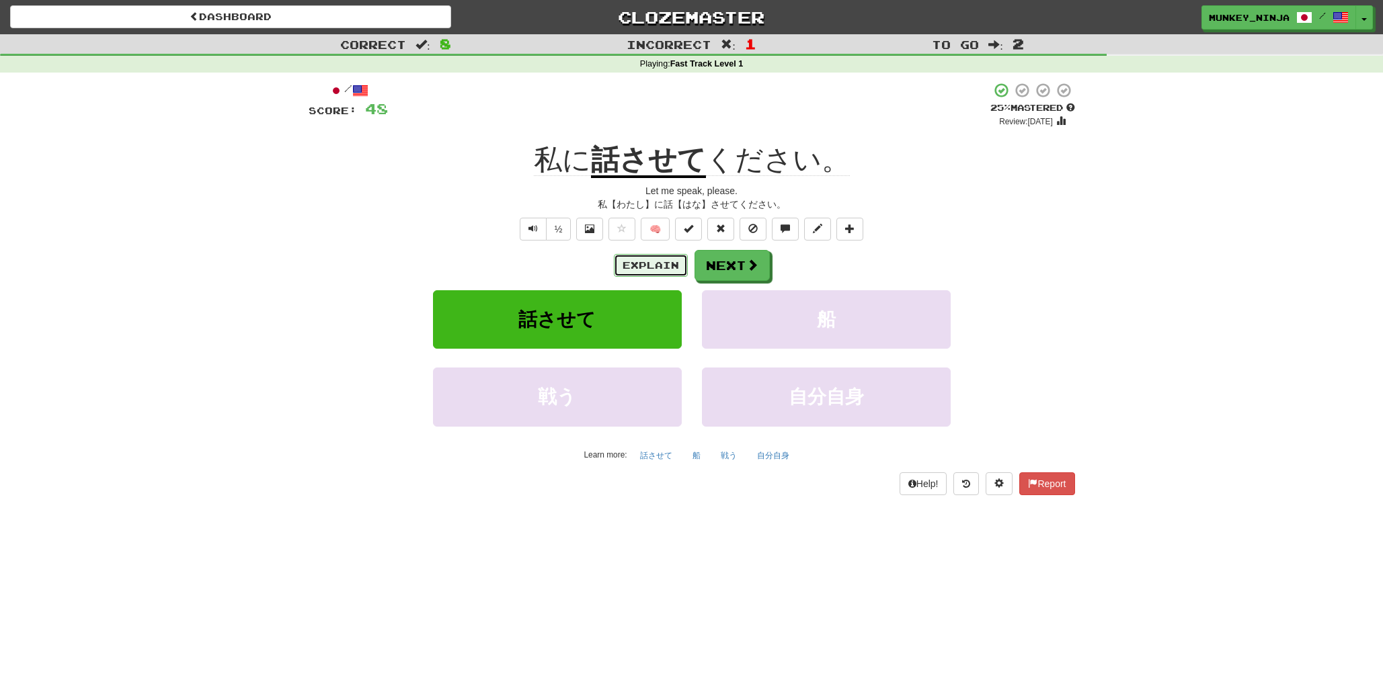
click at [634, 262] on button "Explain" at bounding box center [651, 265] width 74 height 23
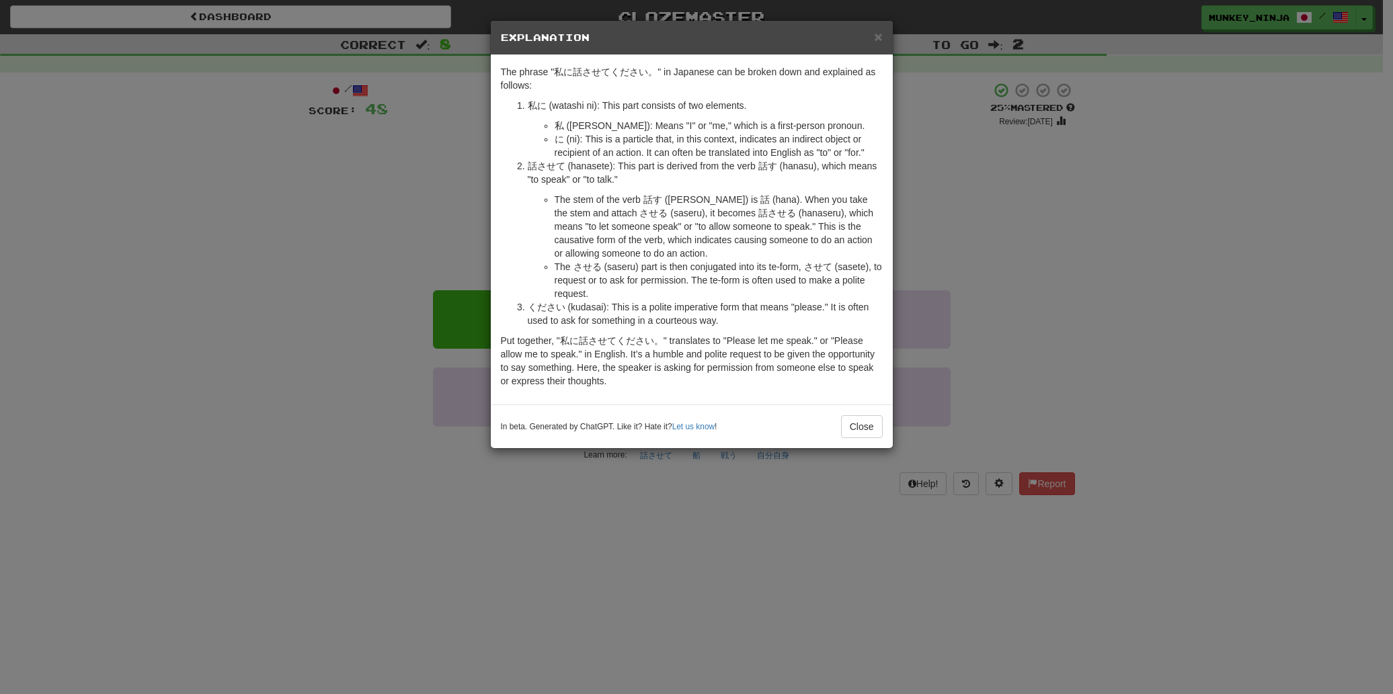
click at [1050, 204] on div "× Explanation The phrase "私に話させてください。" in Japanese can be broken down and expla…" at bounding box center [696, 347] width 1393 height 694
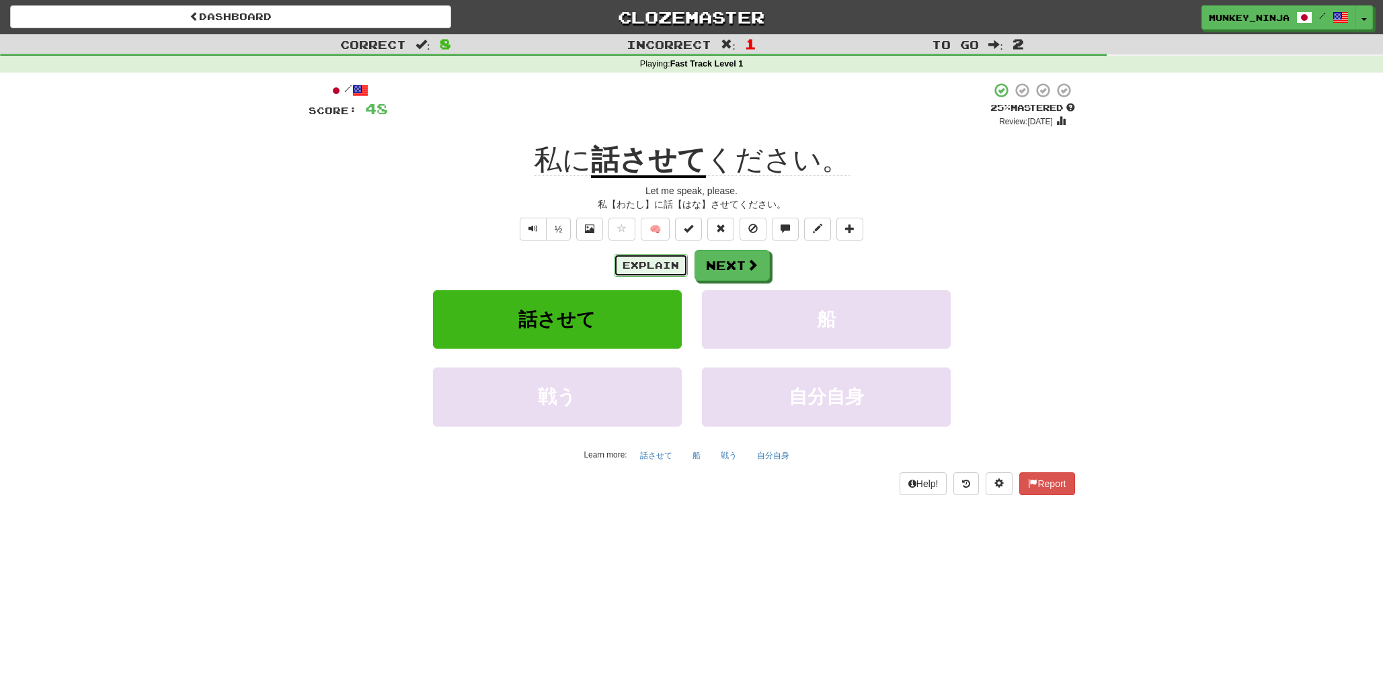
click at [637, 259] on button "Explain" at bounding box center [651, 265] width 74 height 23
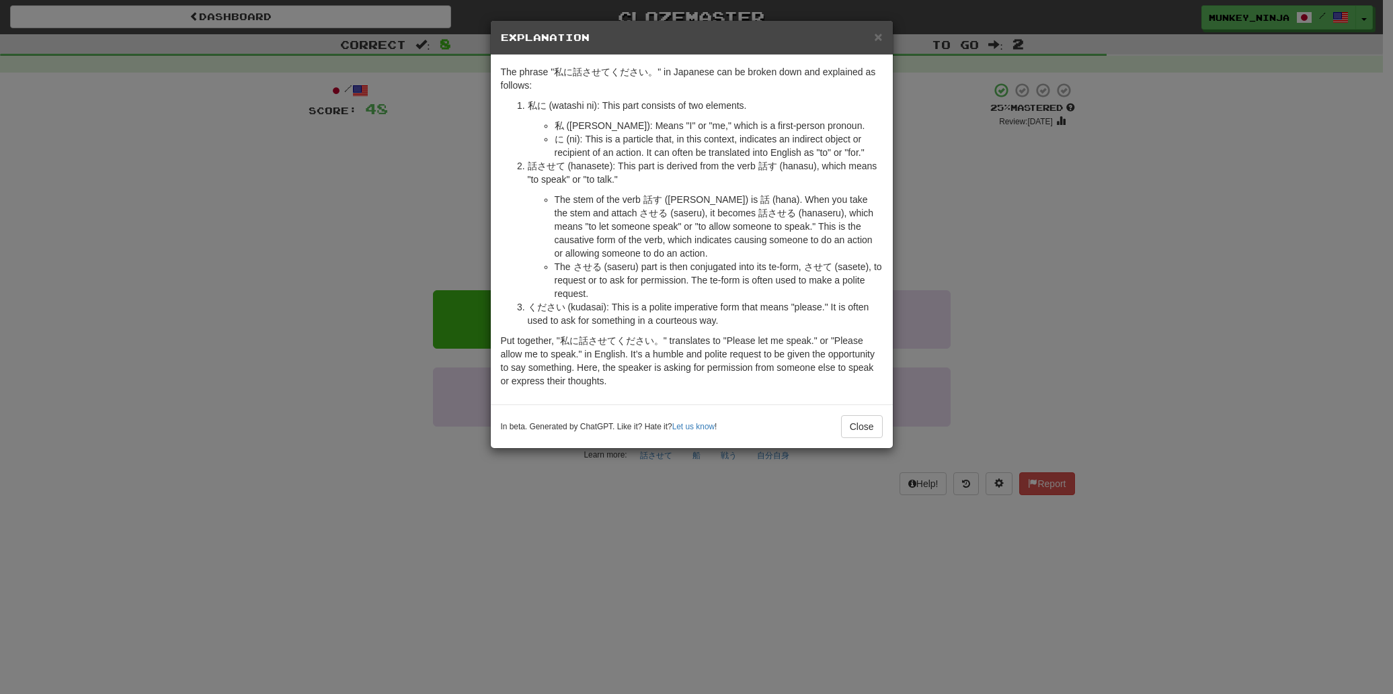
click at [325, 232] on div "× Explanation The phrase "私に話させてください。" in Japanese can be broken down and expla…" at bounding box center [696, 347] width 1393 height 694
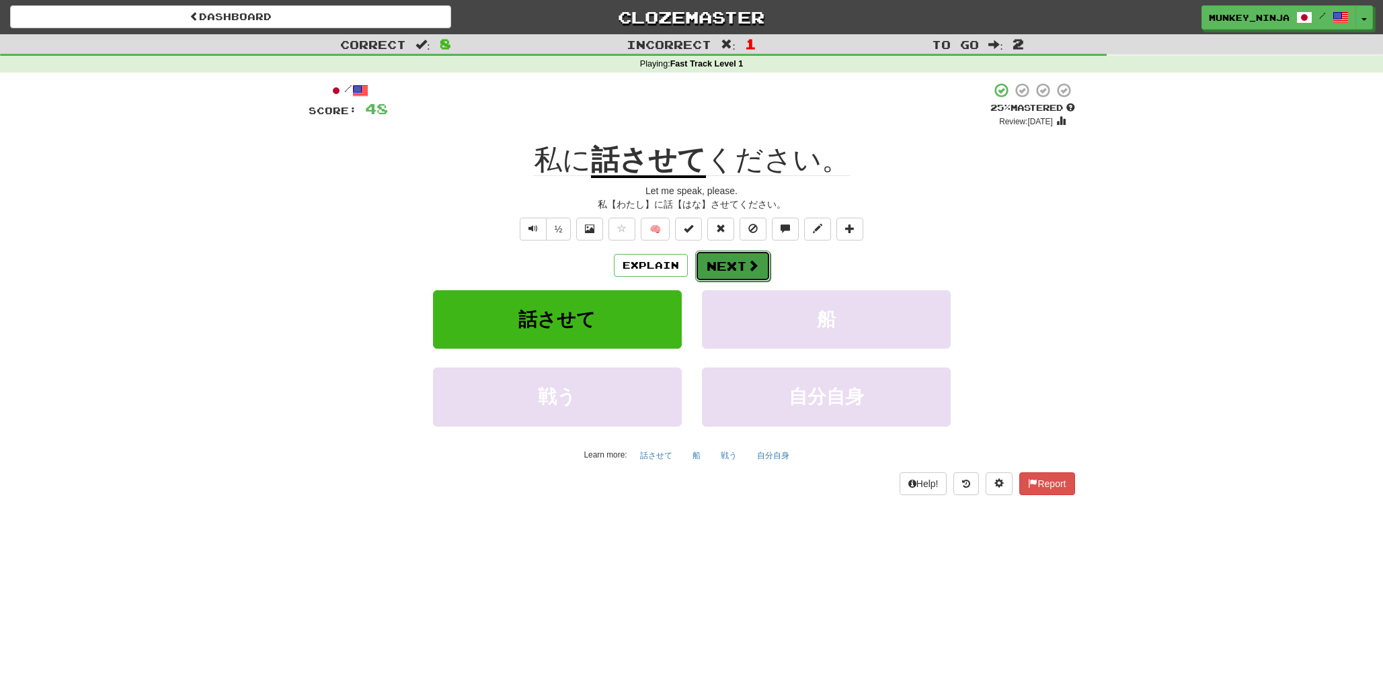
click at [762, 263] on button "Next" at bounding box center [732, 266] width 75 height 31
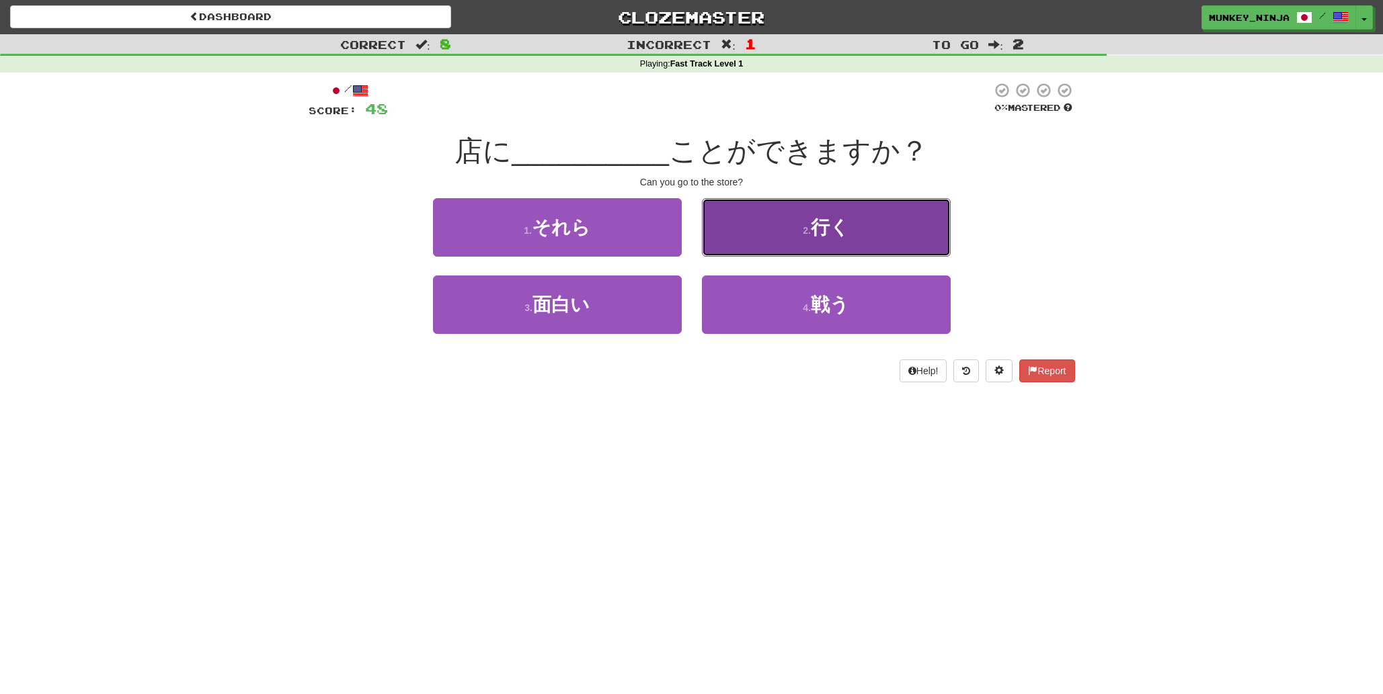
click at [886, 231] on button "2 . 行く" at bounding box center [826, 227] width 249 height 58
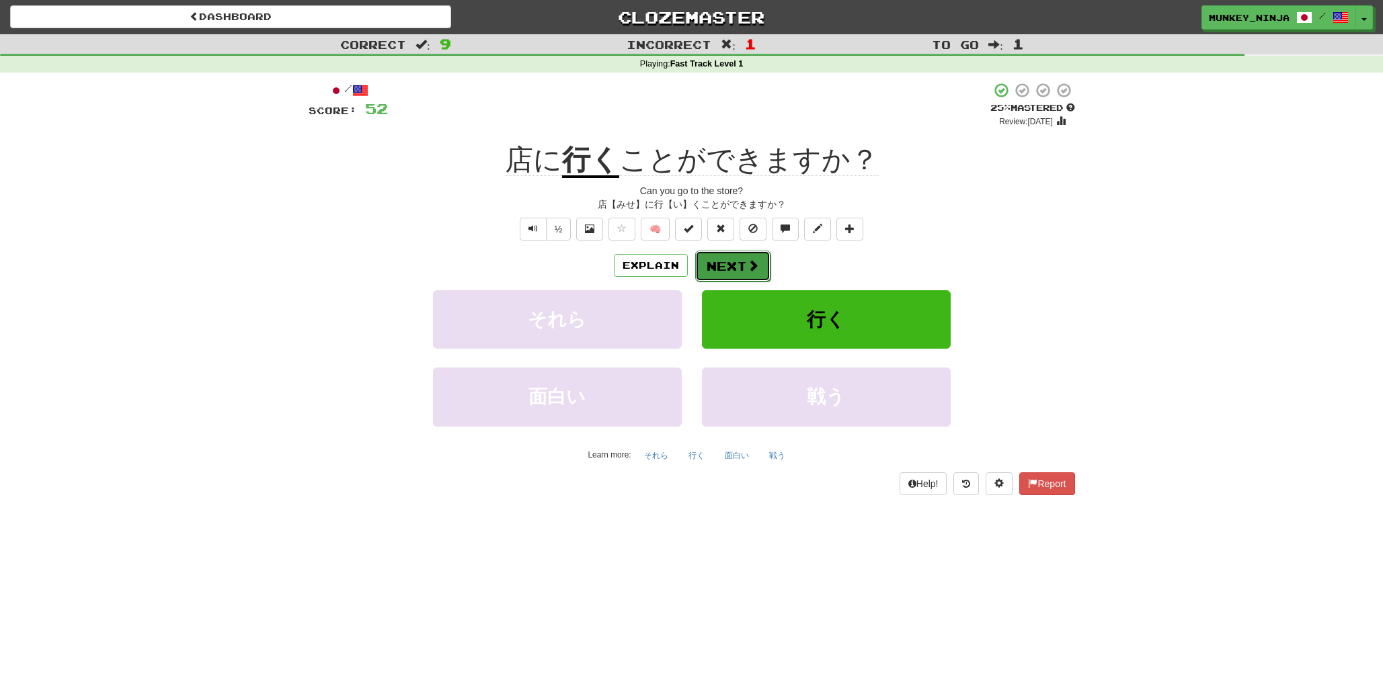
click at [733, 269] on button "Next" at bounding box center [732, 266] width 75 height 31
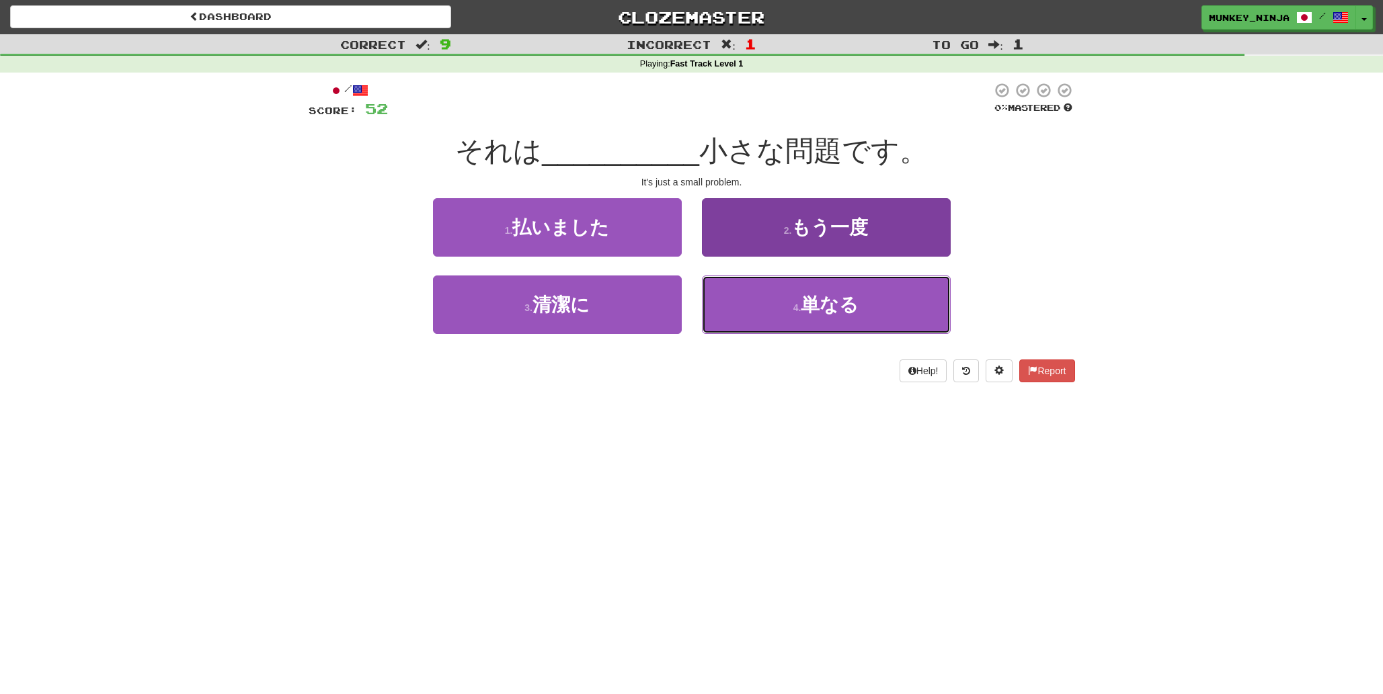
click at [803, 295] on span "単なる" at bounding box center [829, 304] width 58 height 21
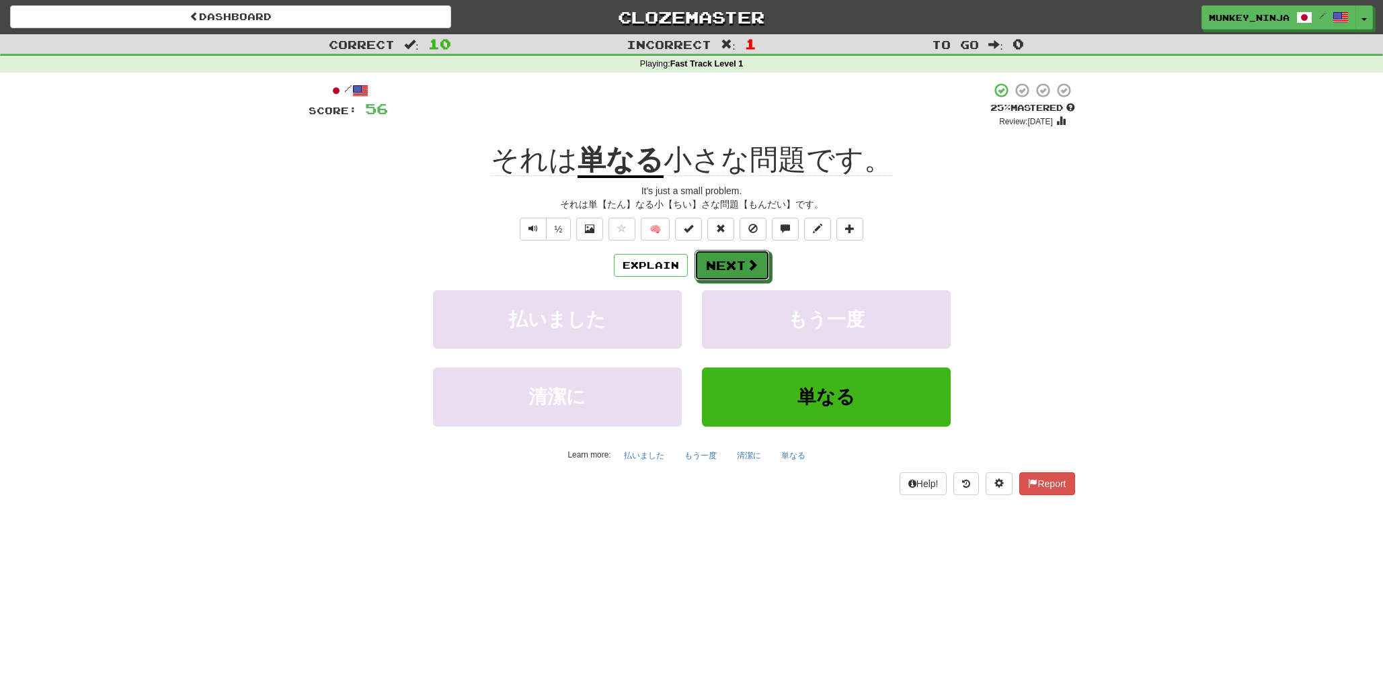
click at [758, 270] on button "Next" at bounding box center [731, 265] width 75 height 31
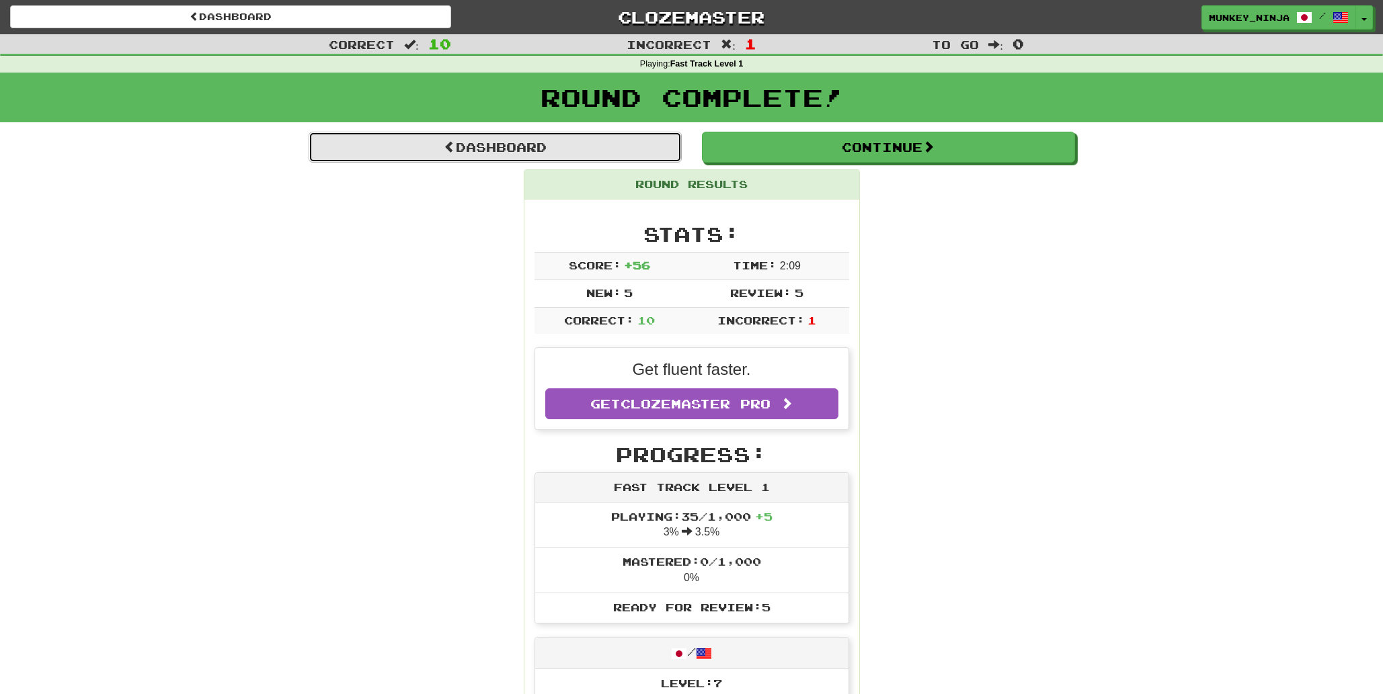
click at [479, 138] on link "Dashboard" at bounding box center [495, 147] width 373 height 31
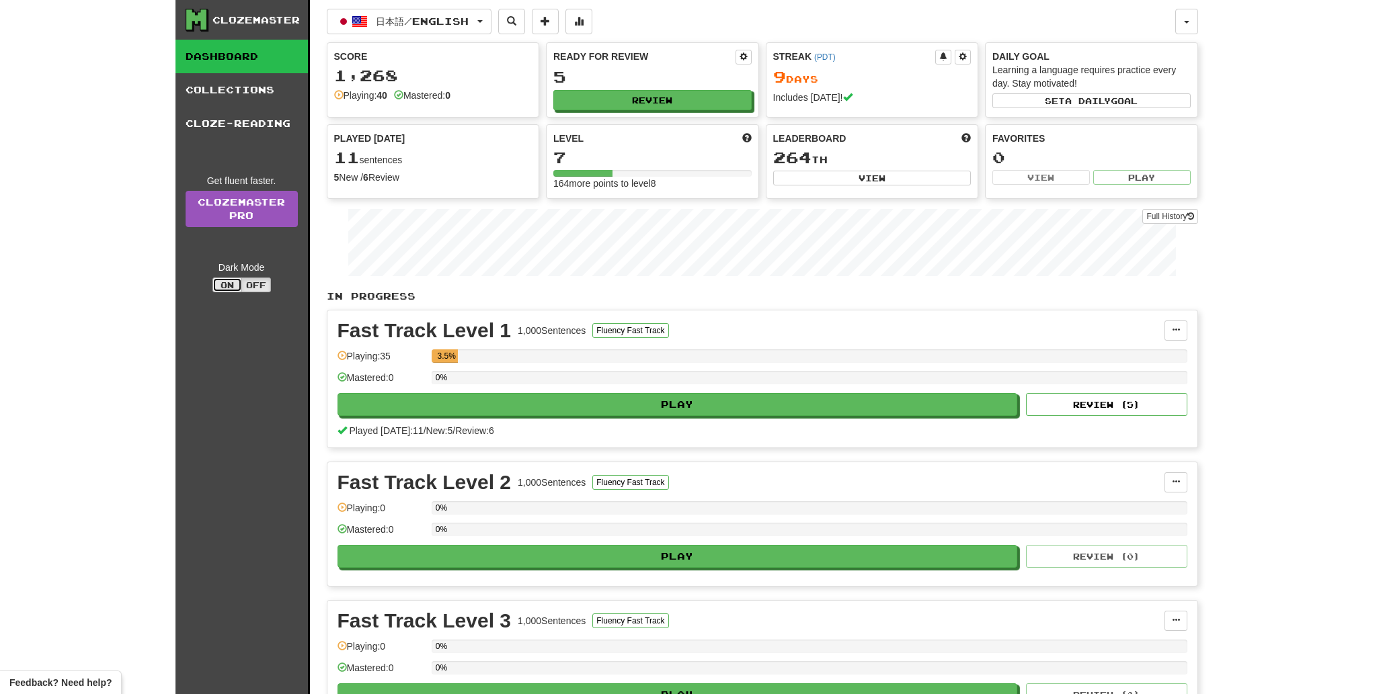
click at [230, 282] on button "On" at bounding box center [227, 285] width 30 height 15
